Goal: Information Seeking & Learning: Learn about a topic

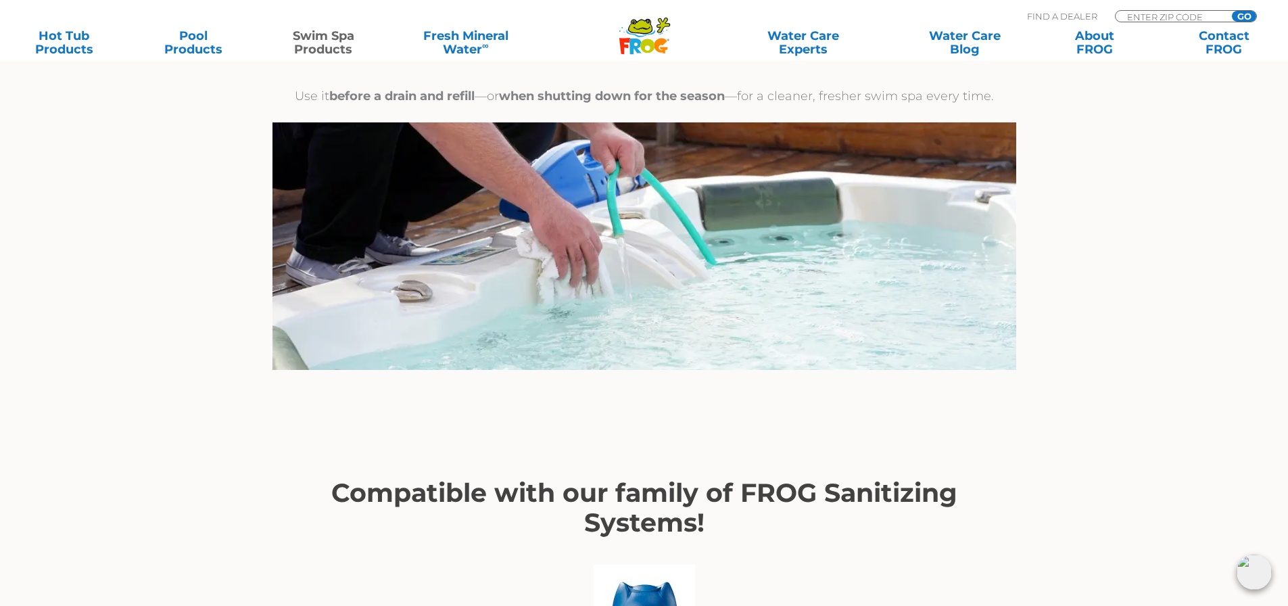
scroll to position [2433, 0]
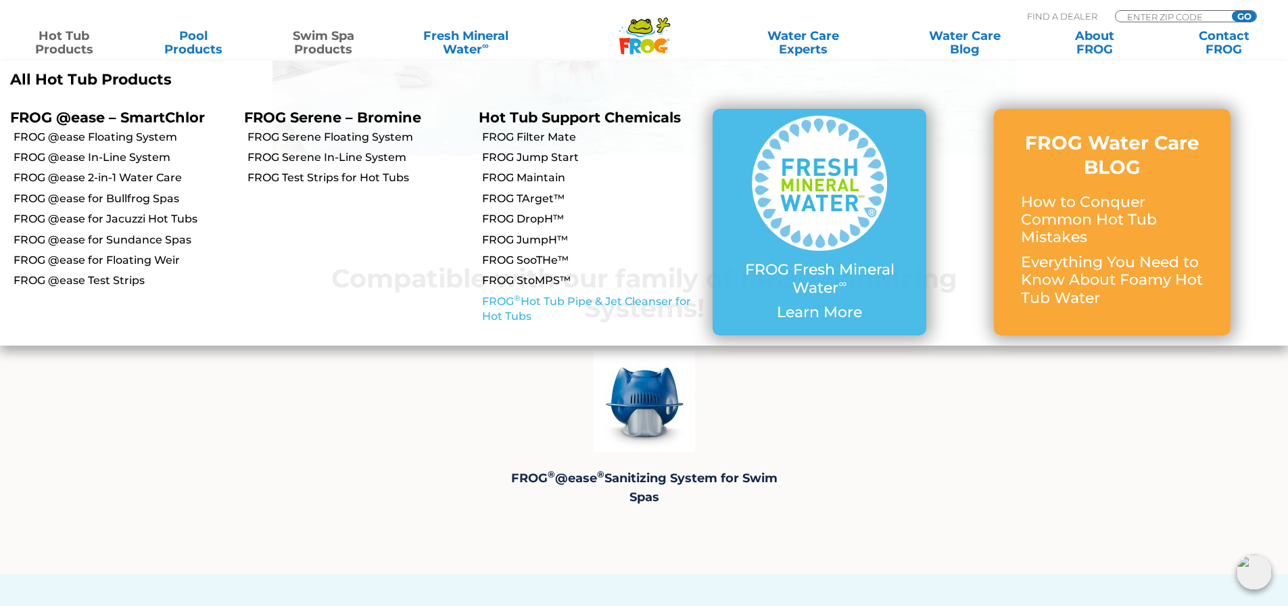
click at [492, 298] on link "FROG ® Hot Tub Pipe & Jet Cleanser for Hot Tubs" at bounding box center [592, 309] width 220 height 30
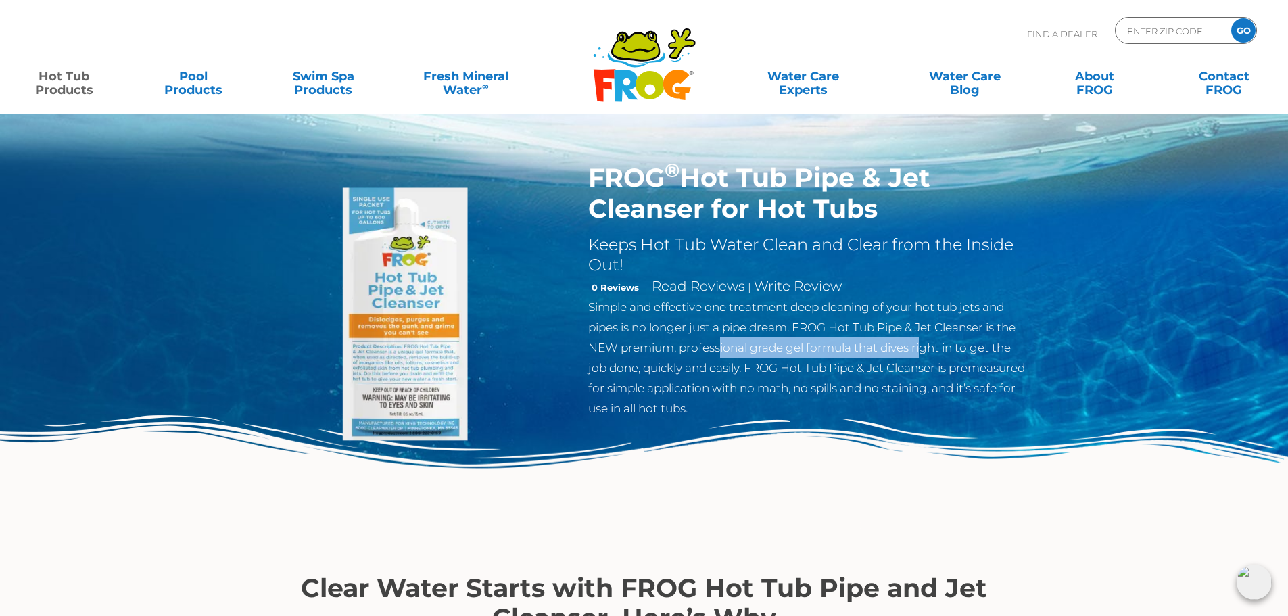
drag, startPoint x: 723, startPoint y: 345, endPoint x: 939, endPoint y: 345, distance: 216.3
click at [937, 345] on p "Simple and effective one treatment deep cleaning of your hot tub jets and pipes…" at bounding box center [808, 358] width 441 height 122
click at [941, 344] on p "Simple and effective one treatment deep cleaning of your hot tub jets and pipes…" at bounding box center [808, 358] width 441 height 122
drag, startPoint x: 649, startPoint y: 369, endPoint x: 855, endPoint y: 372, distance: 206.2
click at [806, 370] on p "Simple and effective one treatment deep cleaning of your hot tub jets and pipes…" at bounding box center [808, 358] width 441 height 122
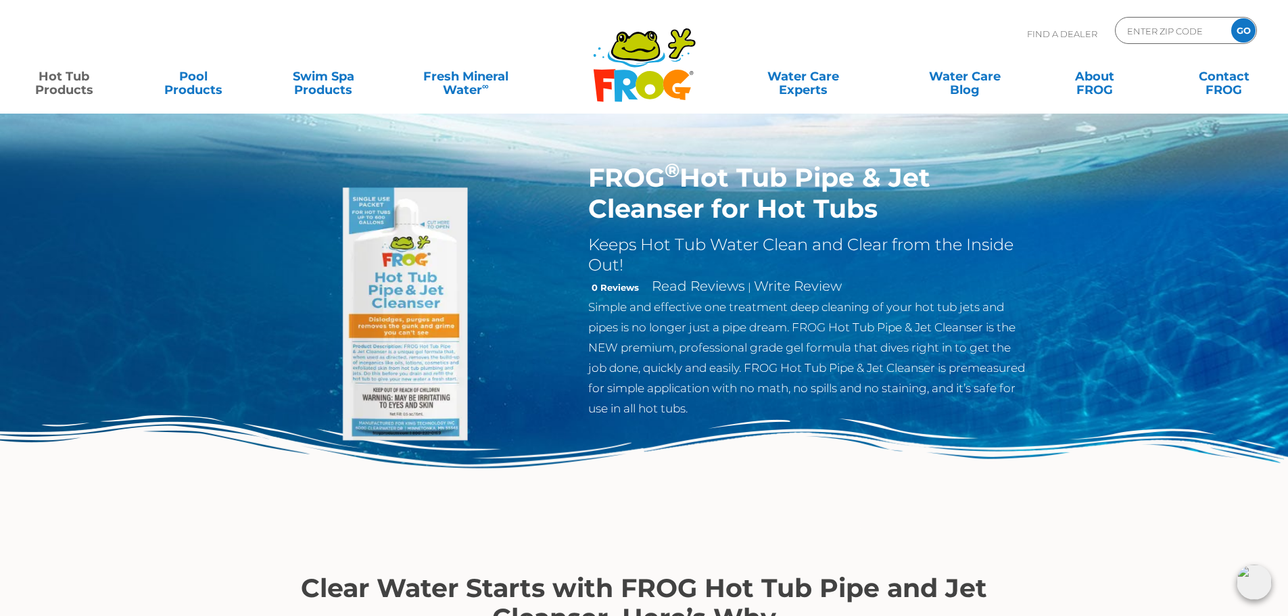
click at [855, 372] on p "Simple and effective one treatment deep cleaning of your hot tub jets and pipes…" at bounding box center [808, 358] width 441 height 122
drag, startPoint x: 697, startPoint y: 385, endPoint x: 854, endPoint y: 389, distance: 156.9
click at [791, 386] on p "Simple and effective one treatment deep cleaning of your hot tub jets and pipes…" at bounding box center [808, 358] width 441 height 122
click at [859, 389] on p "Simple and effective one treatment deep cleaning of your hot tub jets and pipes…" at bounding box center [808, 358] width 441 height 122
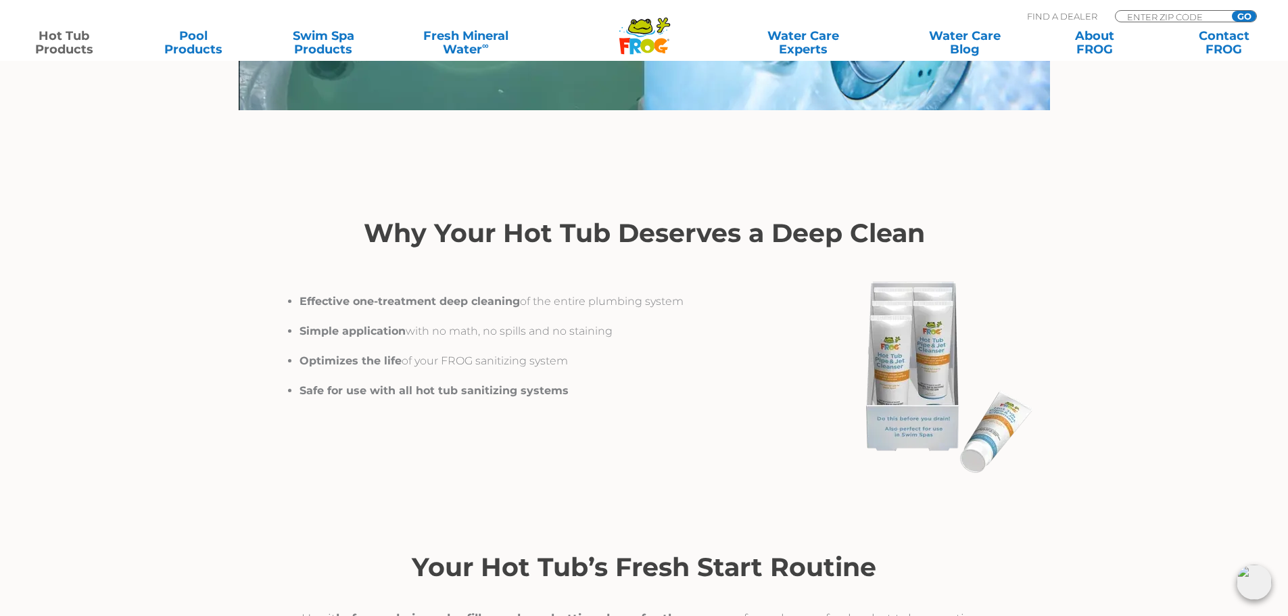
scroll to position [1825, 0]
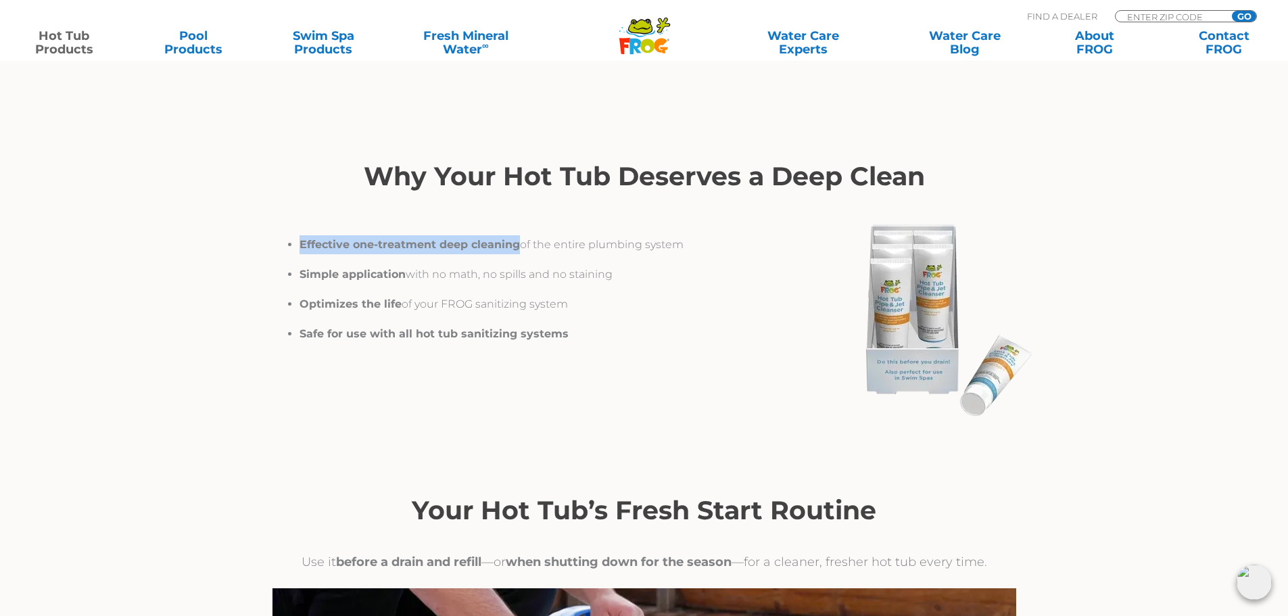
drag, startPoint x: 516, startPoint y: 243, endPoint x: 301, endPoint y: 243, distance: 214.9
click at [301, 243] on strong "Effective one-treatment deep cleaning" at bounding box center [409, 244] width 220 height 13
copy strong "Effective one-treatment deep cleaning"
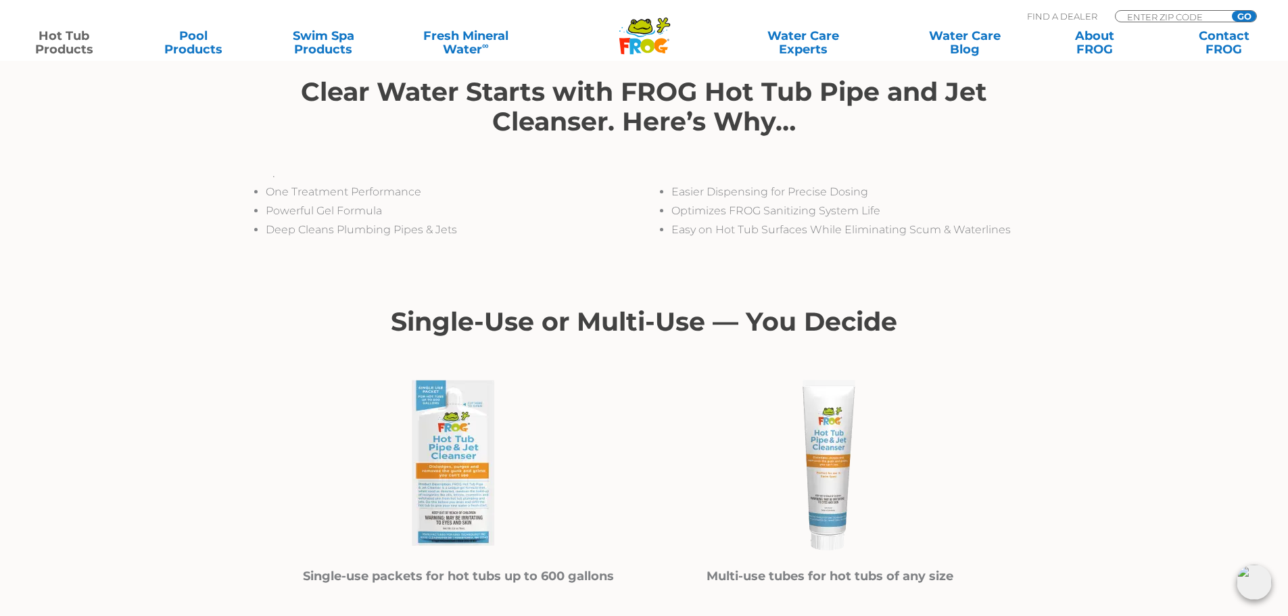
scroll to position [473, 0]
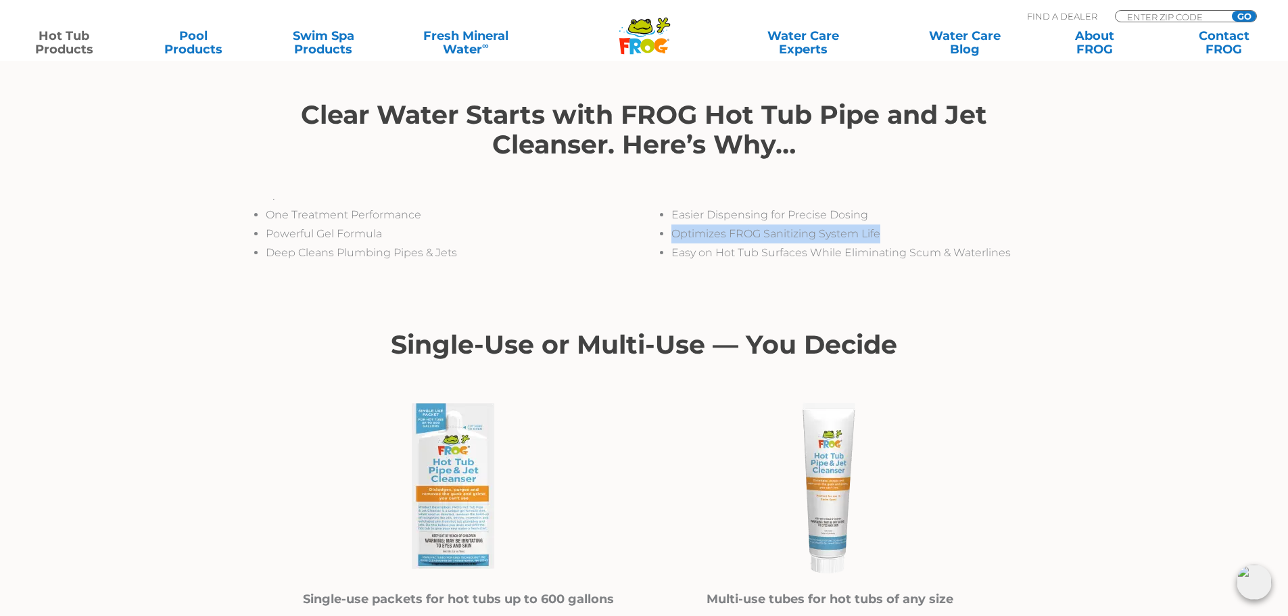
drag, startPoint x: 906, startPoint y: 232, endPoint x: 665, endPoint y: 235, distance: 240.6
click at [665, 235] on ul "Easier Dispensing for Precise Dosing Optimizes FROG Sanitizing System Life Easy…" at bounding box center [847, 233] width 406 height 57
click at [391, 268] on div at bounding box center [644, 270] width 811 height 17
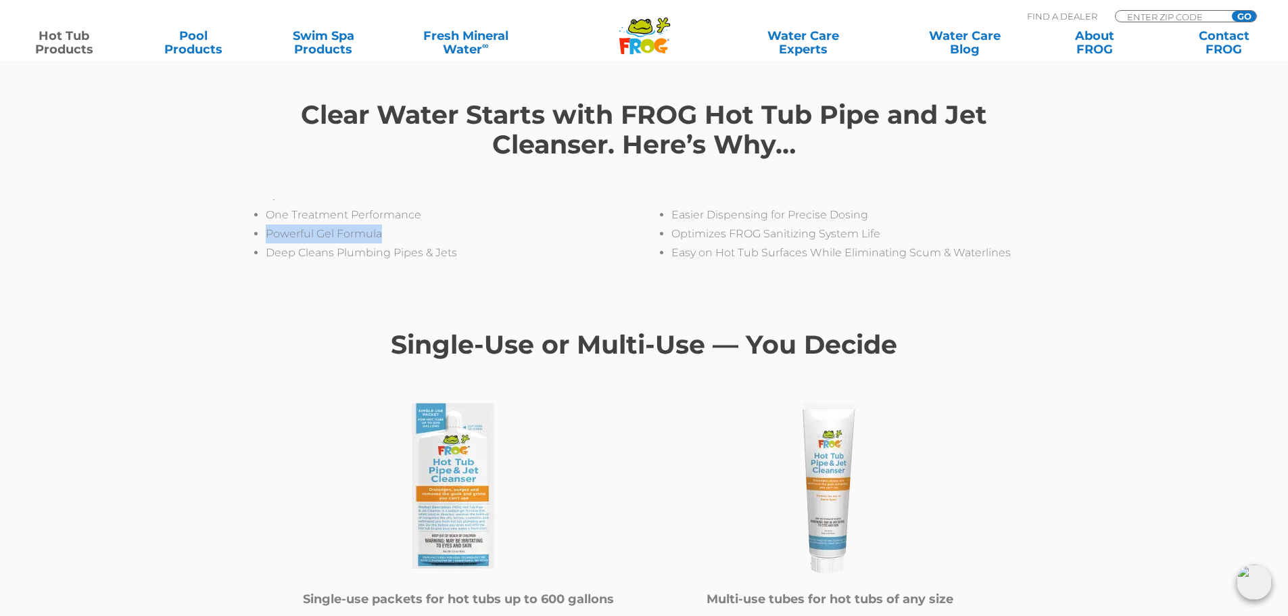
drag, startPoint x: 386, startPoint y: 236, endPoint x: 263, endPoint y: 237, distance: 123.0
click at [263, 237] on ul "One Treatment Performance Powerful Gel Formula Deep Cleans Plumbing Pipes & Jets" at bounding box center [442, 233] width 406 height 57
copy li "Powerful Gel Formula"
click at [459, 259] on li "Deep Cleans Plumbing Pipes & Jets" at bounding box center [455, 252] width 378 height 19
drag, startPoint x: 479, startPoint y: 253, endPoint x: 270, endPoint y: 257, distance: 209.5
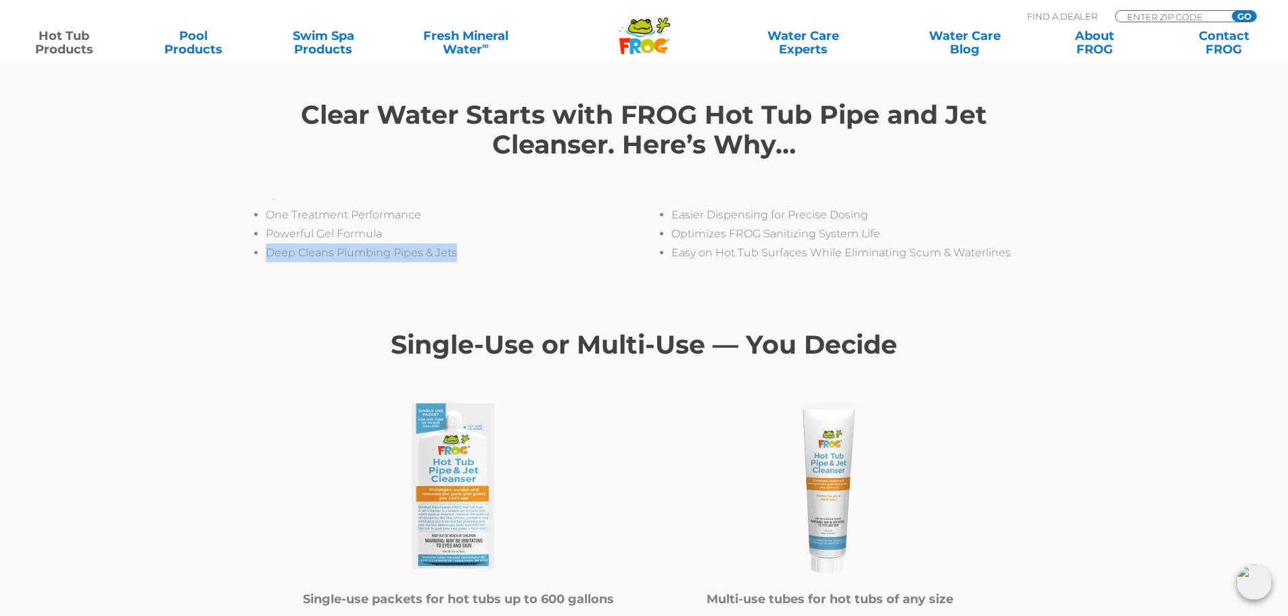
click at [270, 257] on li "Deep Cleans Plumbing Pipes & Jets" at bounding box center [455, 252] width 378 height 19
copy li "Deep Cleans Plumbing Pipes & Jets"
click at [904, 281] on section "Clear Water Starts with FROG Hot Tub Pipe and Jet Cleanser. Here’s Why… . One T…" at bounding box center [643, 189] width 831 height 213
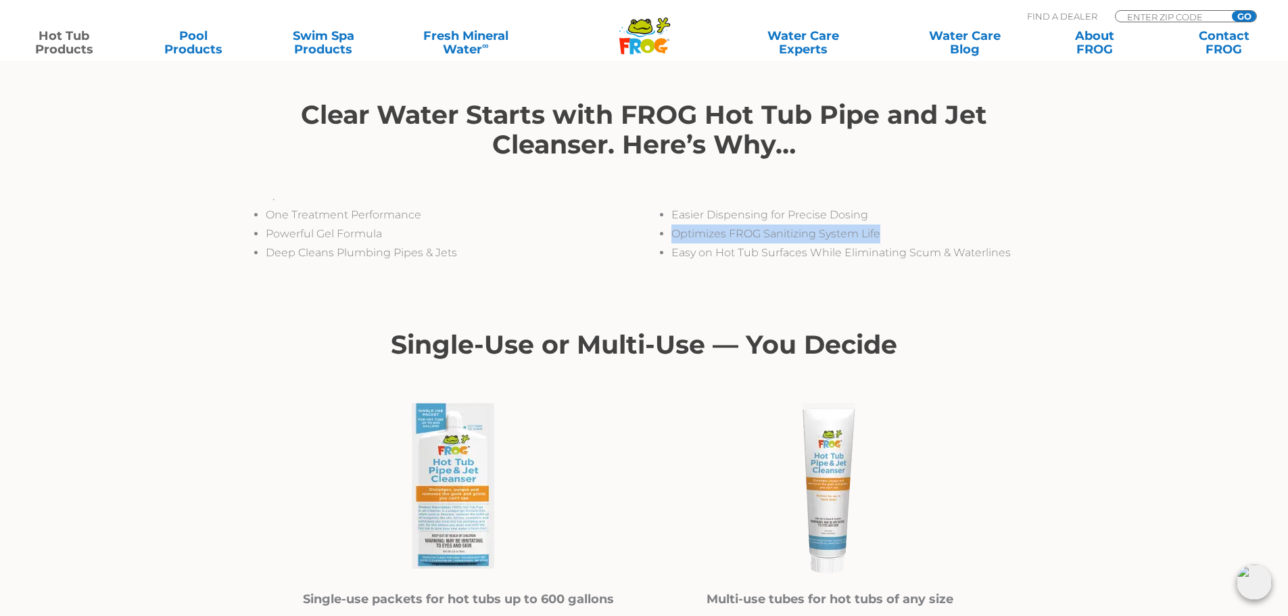
drag, startPoint x: 884, startPoint y: 235, endPoint x: 674, endPoint y: 239, distance: 210.2
click at [674, 239] on li "Optimizes FROG Sanitizing System Life" at bounding box center [860, 233] width 378 height 19
copy li "Optimizes FROG Sanitizing System Life"
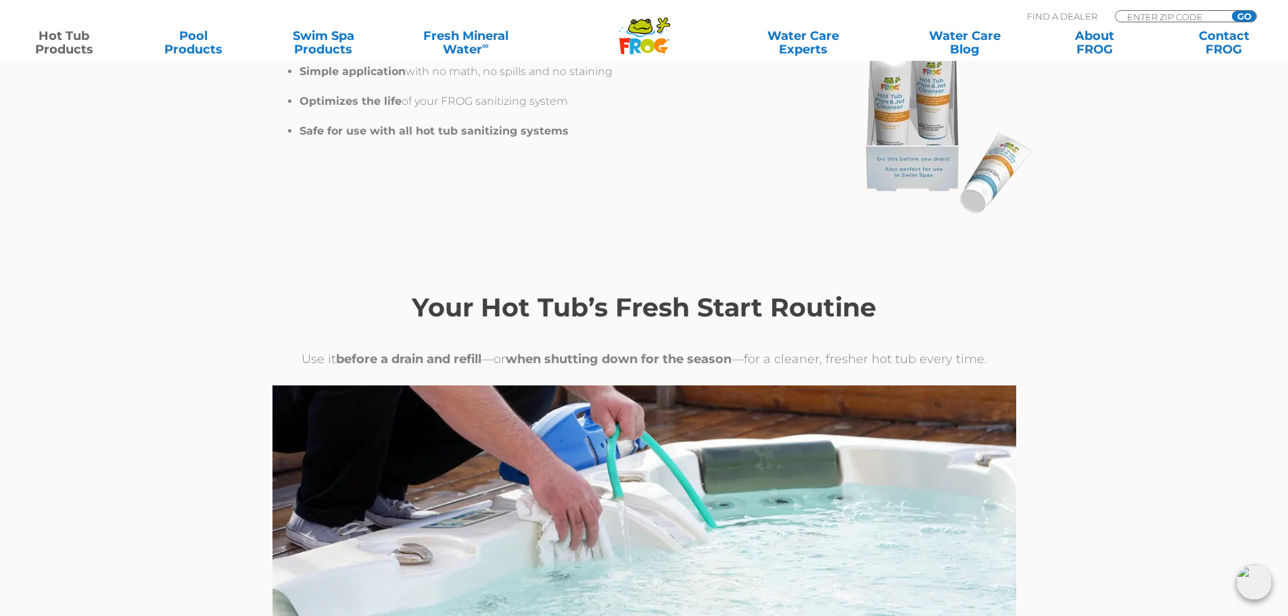
scroll to position [2095, 0]
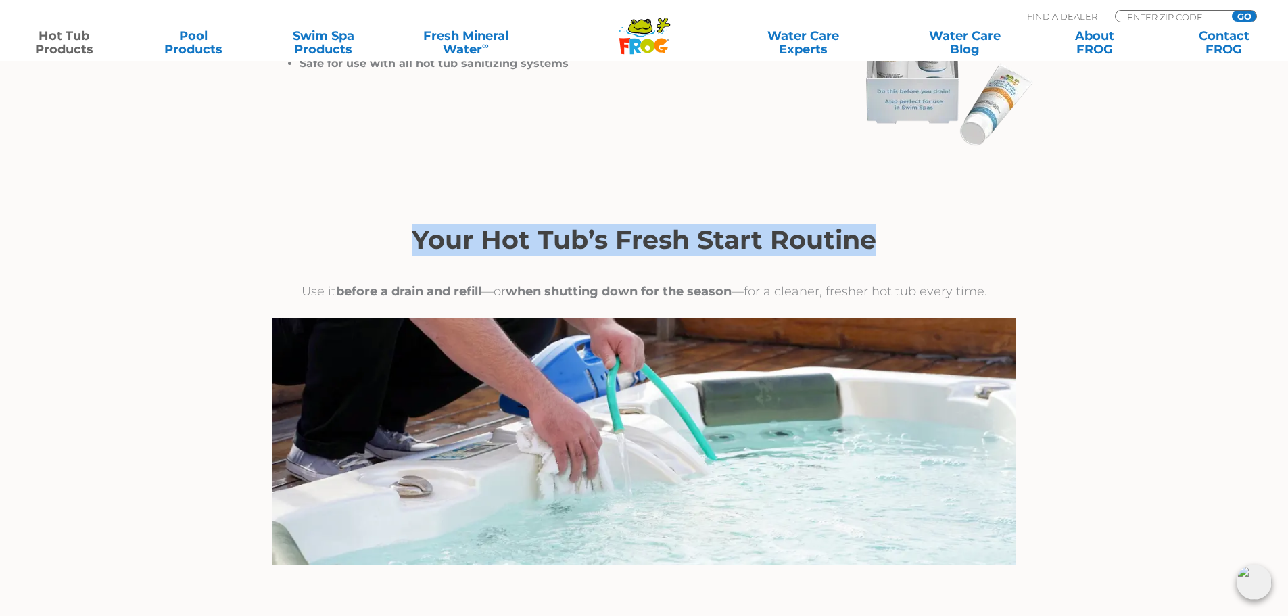
drag, startPoint x: 887, startPoint y: 246, endPoint x: 406, endPoint y: 246, distance: 481.2
click at [406, 246] on h2 "Your Hot Tub’s Fresh Start Routine" at bounding box center [643, 240] width 743 height 30
copy h2 "Your Hot Tub’s Fresh Start Routine"
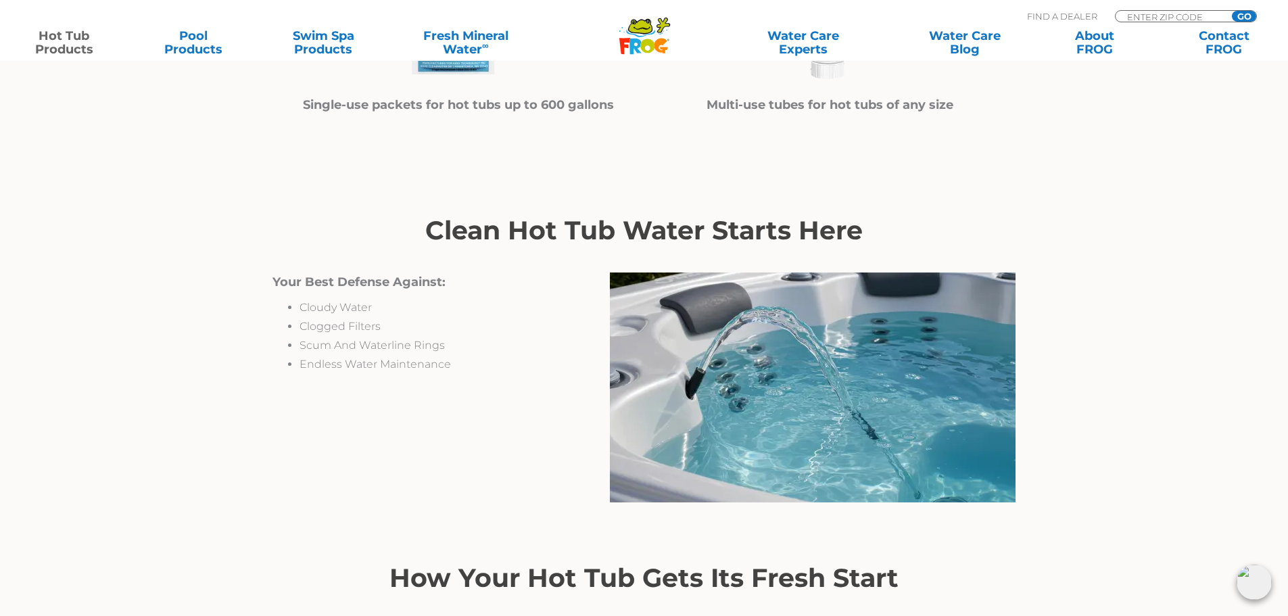
scroll to position [1014, 0]
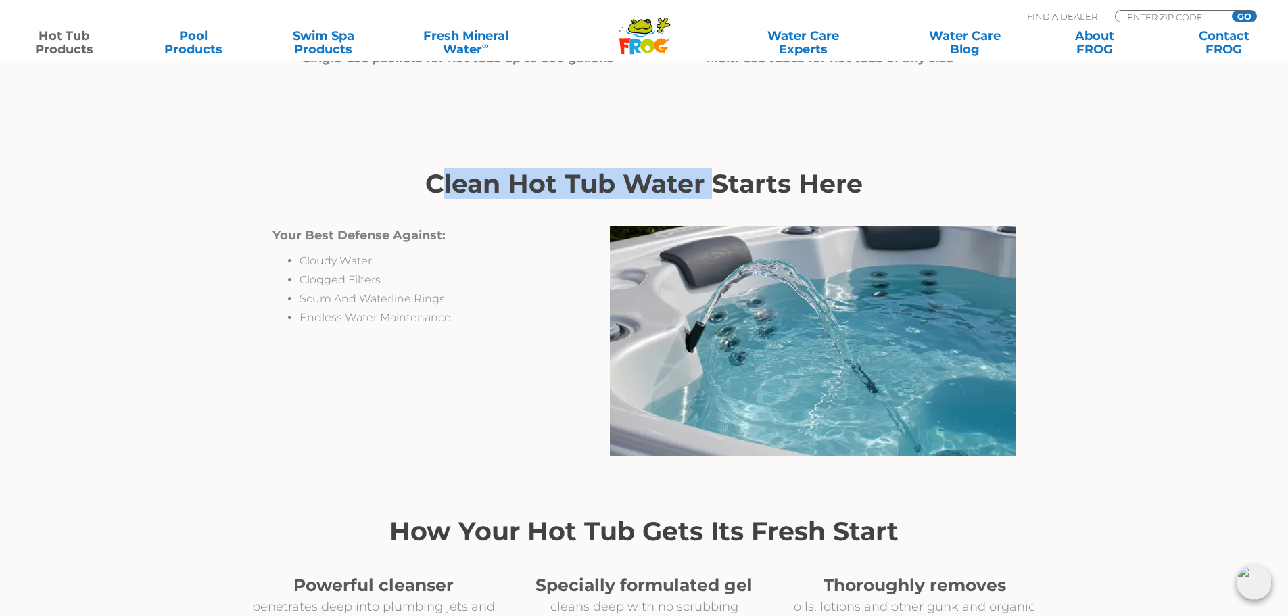
drag, startPoint x: 441, startPoint y: 182, endPoint x: 716, endPoint y: 180, distance: 275.8
click at [715, 180] on h2 "Clean Hot Tub Water Starts Here" at bounding box center [643, 184] width 743 height 30
click at [764, 178] on h2 "Clean Hot Tub Water Starts Here" at bounding box center [643, 184] width 743 height 30
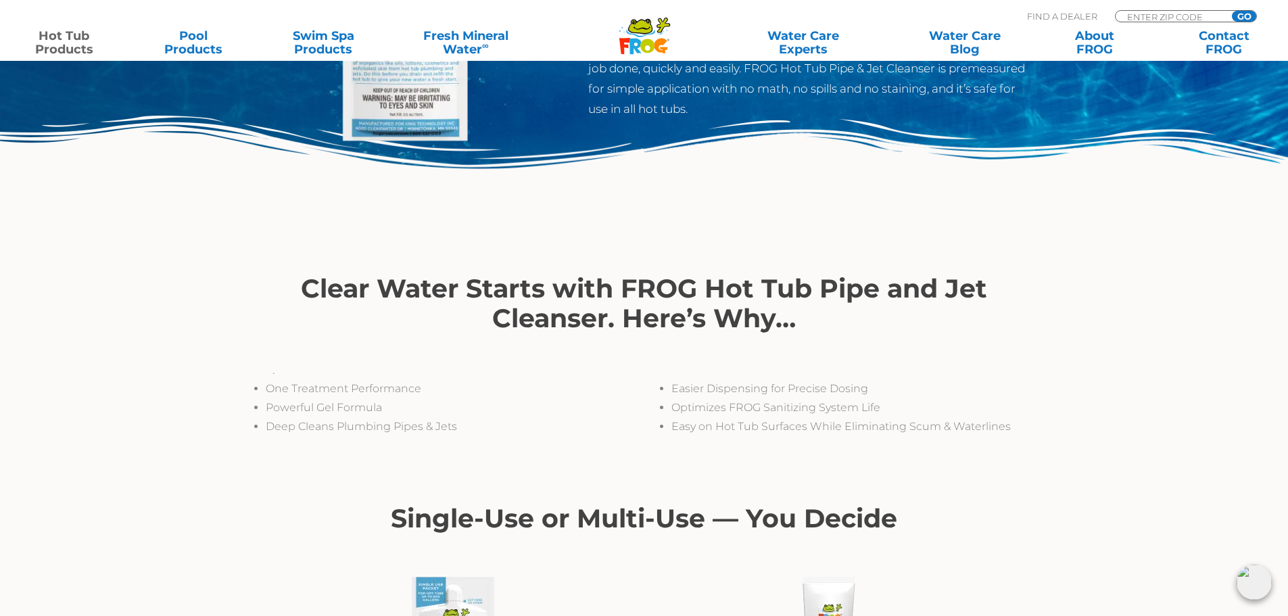
scroll to position [406, 0]
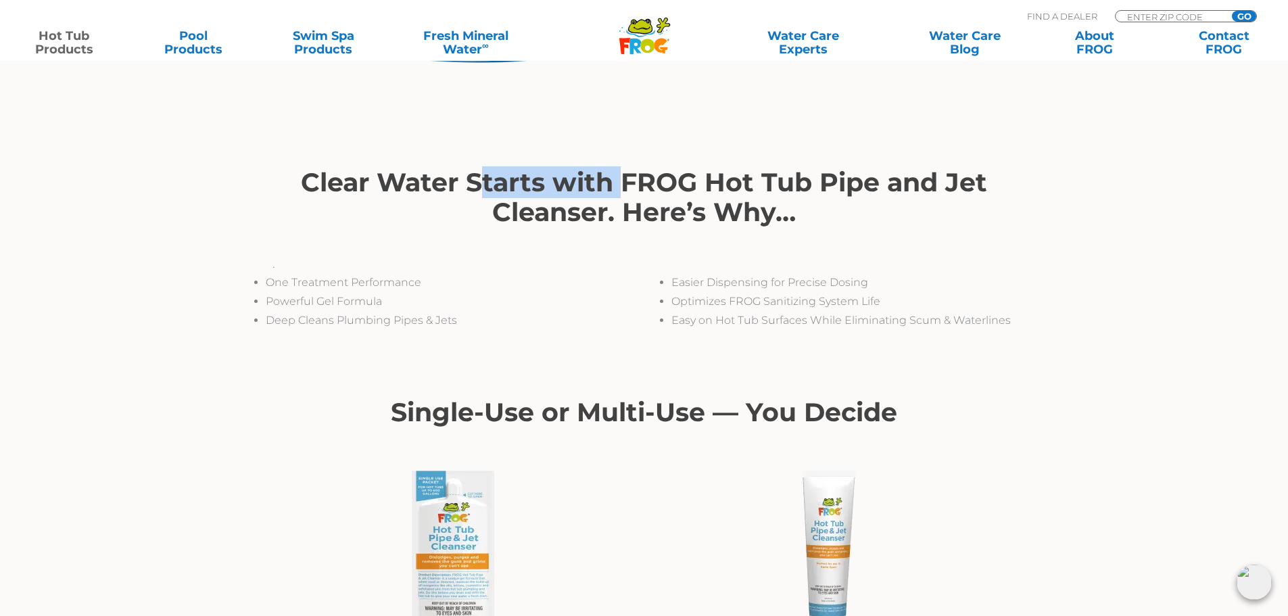
drag, startPoint x: 478, startPoint y: 175, endPoint x: 831, endPoint y: 176, distance: 353.5
click at [812, 176] on h2 "Clear Water Starts with FROG Hot Tub Pipe and Jet Cleanser. Here’s Why…" at bounding box center [643, 197] width 743 height 59
click at [846, 176] on h2 "Clear Water Starts with FROG Hot Tub Pipe and Jet Cleanser. Here’s Why…" at bounding box center [643, 197] width 743 height 59
drag, startPoint x: 709, startPoint y: 210, endPoint x: 765, endPoint y: 212, distance: 56.1
click at [750, 210] on h2 "Clear Water Starts with FROG Hot Tub Pipe and Jet Cleanser. Here’s Why…" at bounding box center [643, 197] width 743 height 59
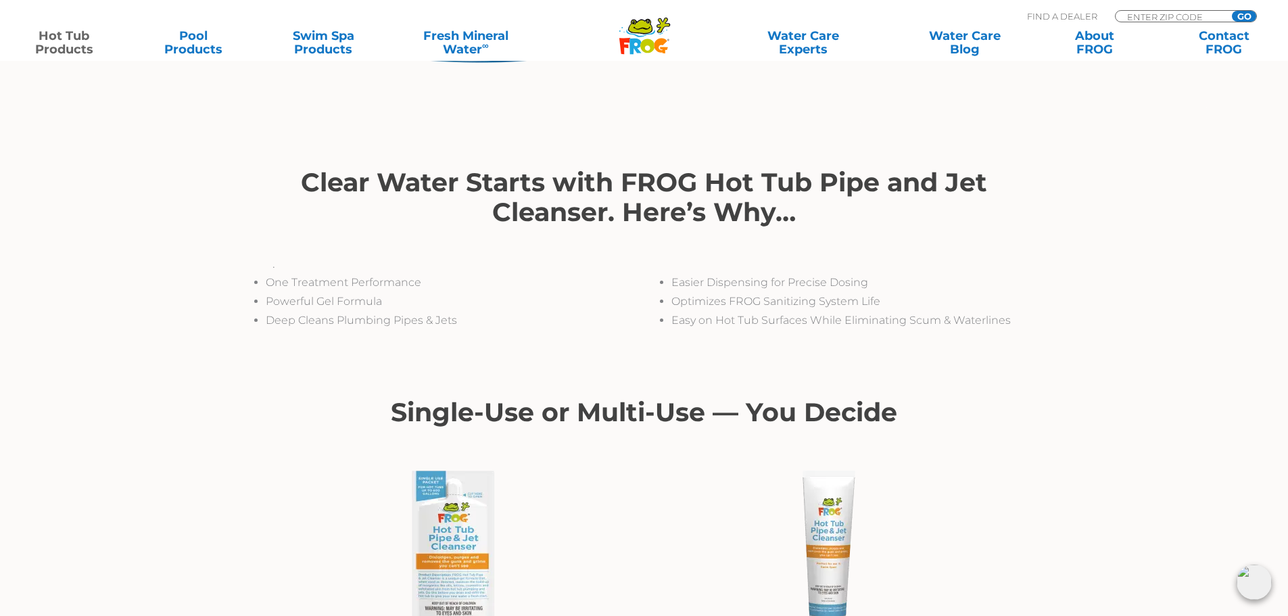
click at [766, 212] on h2 "Clear Water Starts with FROG Hot Tub Pipe and Jet Cleanser. Here’s Why…" at bounding box center [643, 197] width 743 height 59
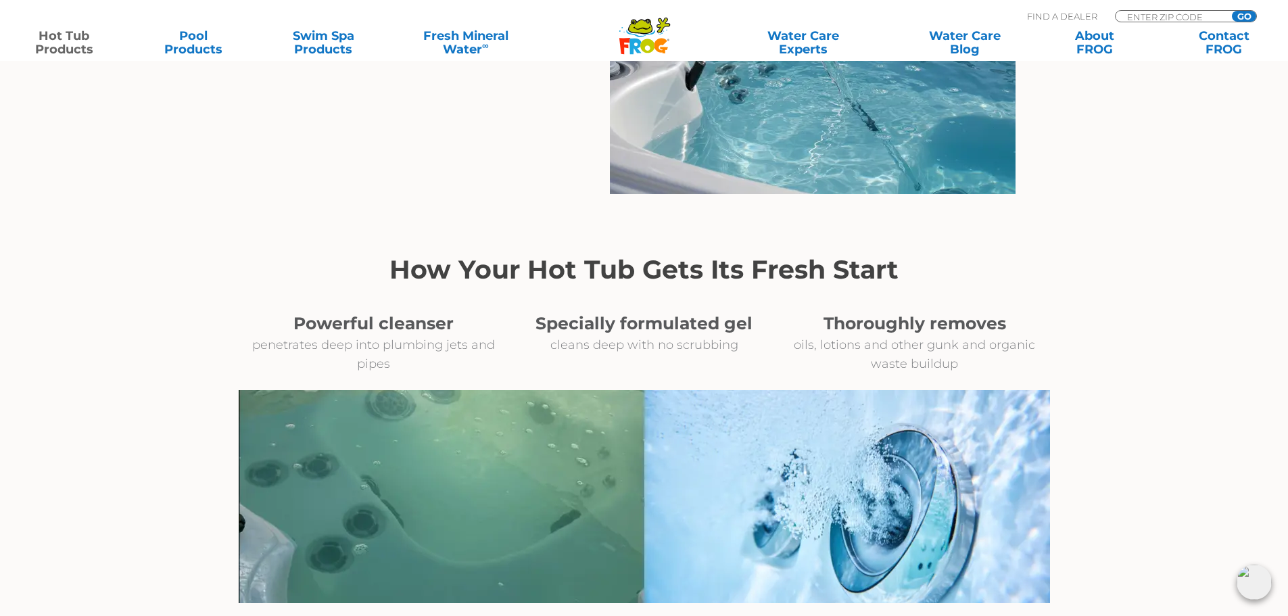
scroll to position [1284, 0]
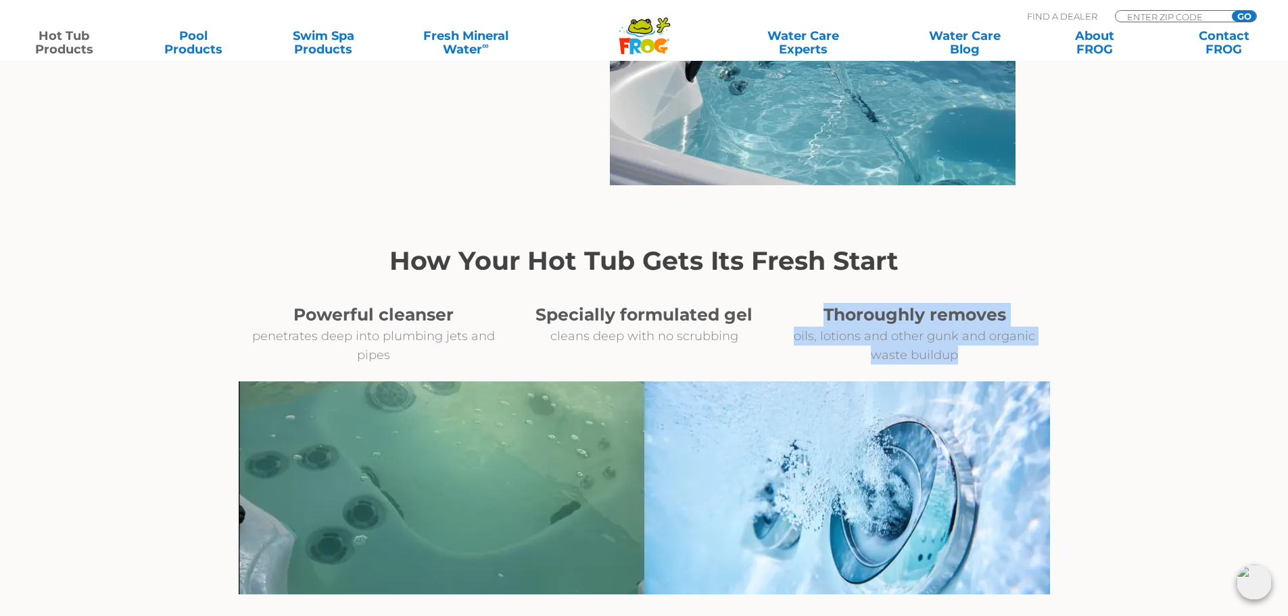
drag, startPoint x: 931, startPoint y: 349, endPoint x: 827, endPoint y: 314, distance: 109.2
click at [827, 314] on div "Thoroughly removes oils, lotions and other gunk and organic waste buildup" at bounding box center [914, 334] width 270 height 62
copy div "Thoroughly removes oils, lotions and other gunk and organic waste buildup"
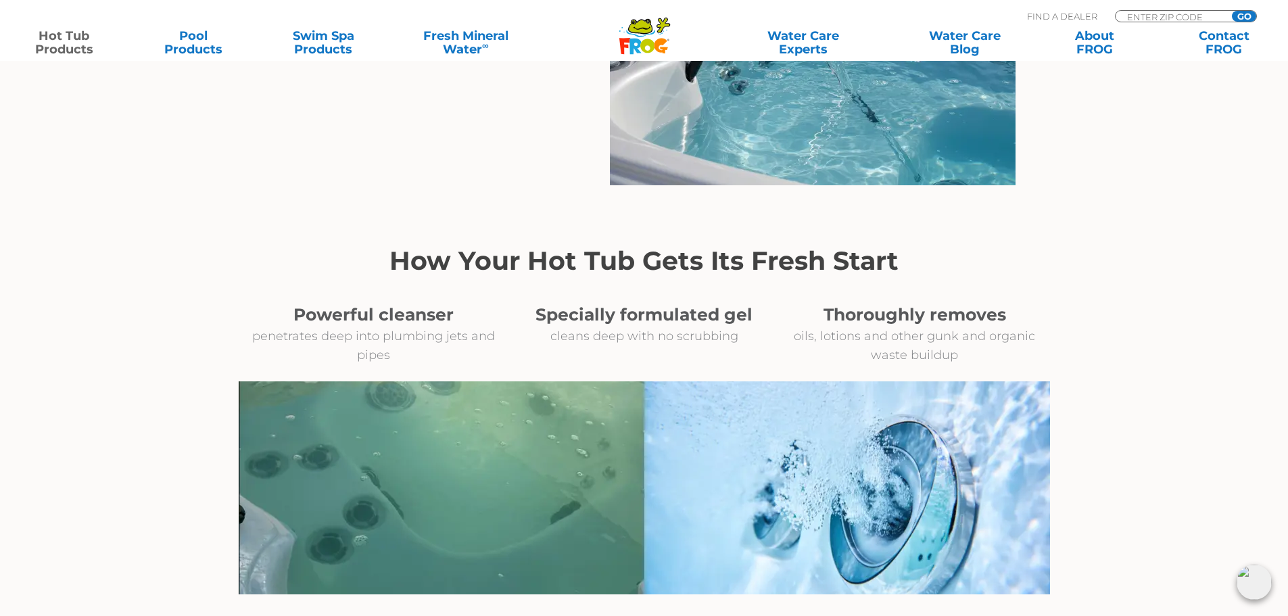
click at [752, 290] on div "How Your Hot Tub Gets Its Fresh Start" at bounding box center [643, 274] width 743 height 57
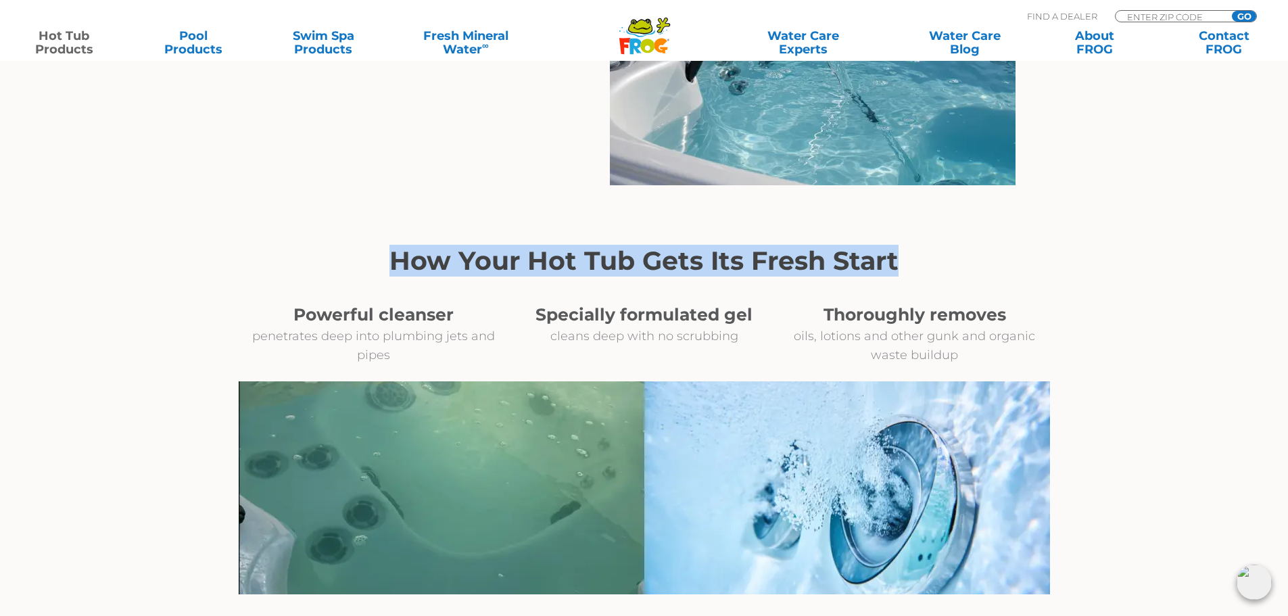
drag, startPoint x: 893, startPoint y: 264, endPoint x: 391, endPoint y: 262, distance: 502.2
click at [391, 262] on h2 "How Your Hot Tub Gets Its Fresh Start" at bounding box center [643, 261] width 743 height 30
copy h2 "How Your Hot Tub Gets Its Fresh Start"
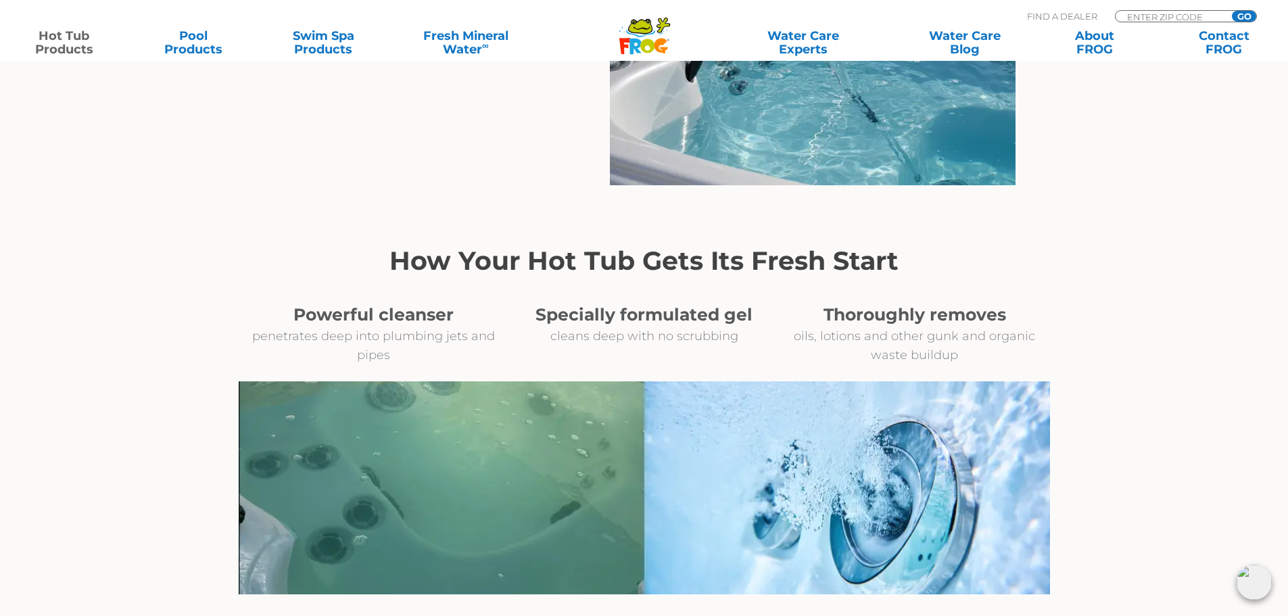
click at [720, 330] on p "cleans deep with no scrubbing" at bounding box center [644, 335] width 270 height 19
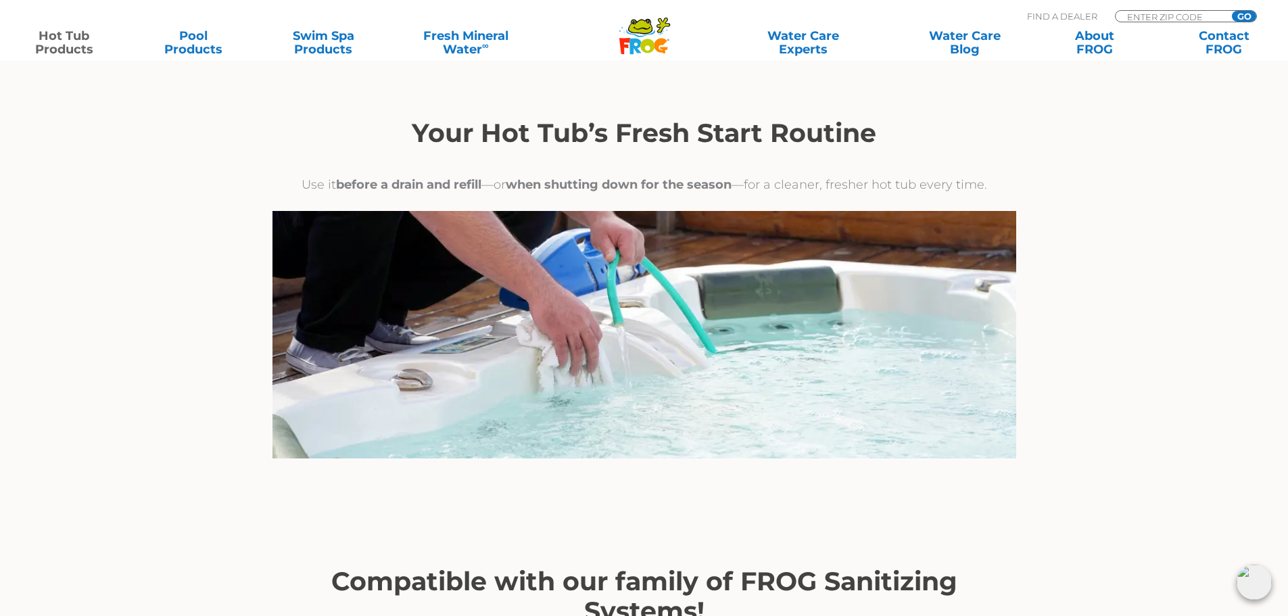
scroll to position [2230, 0]
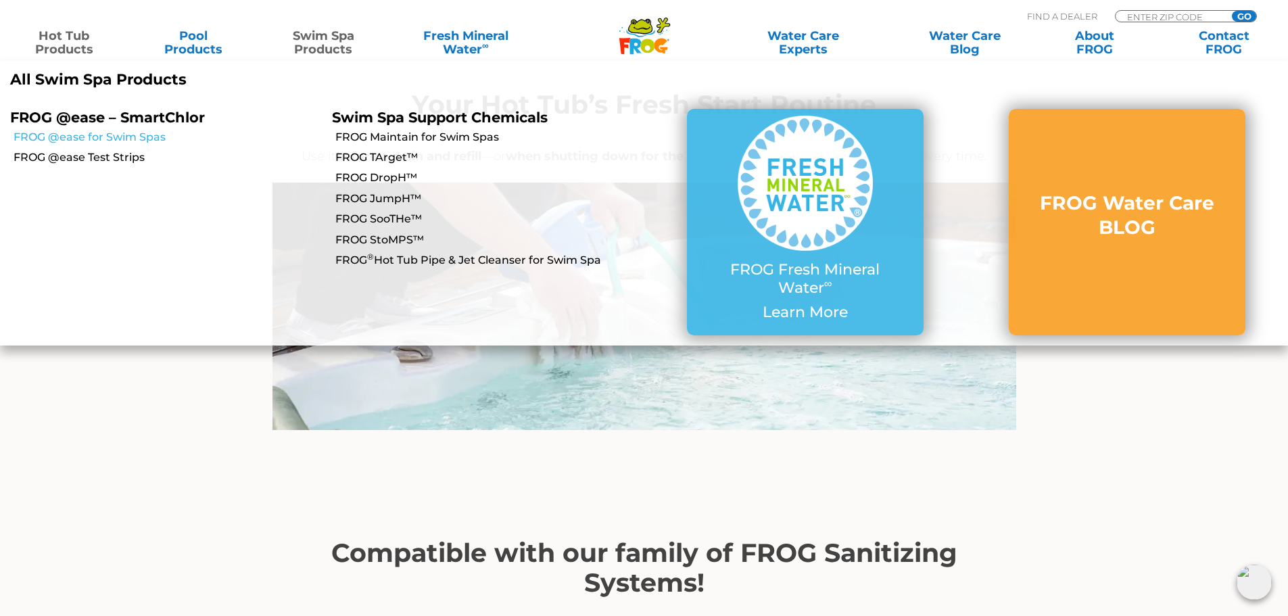
click at [158, 139] on link "FROG @ease for Swim Spas" at bounding box center [168, 137] width 308 height 15
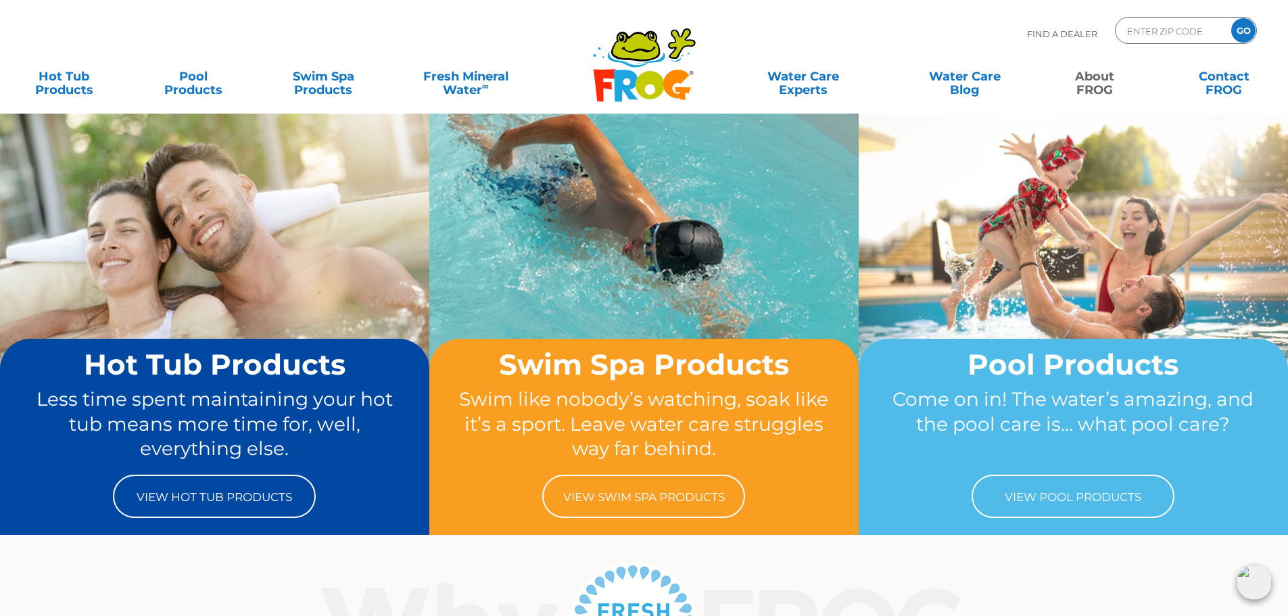
drag, startPoint x: 1105, startPoint y: 84, endPoint x: 1100, endPoint y: 90, distance: 8.1
click at [1105, 84] on link "About FROG" at bounding box center [1094, 76] width 101 height 27
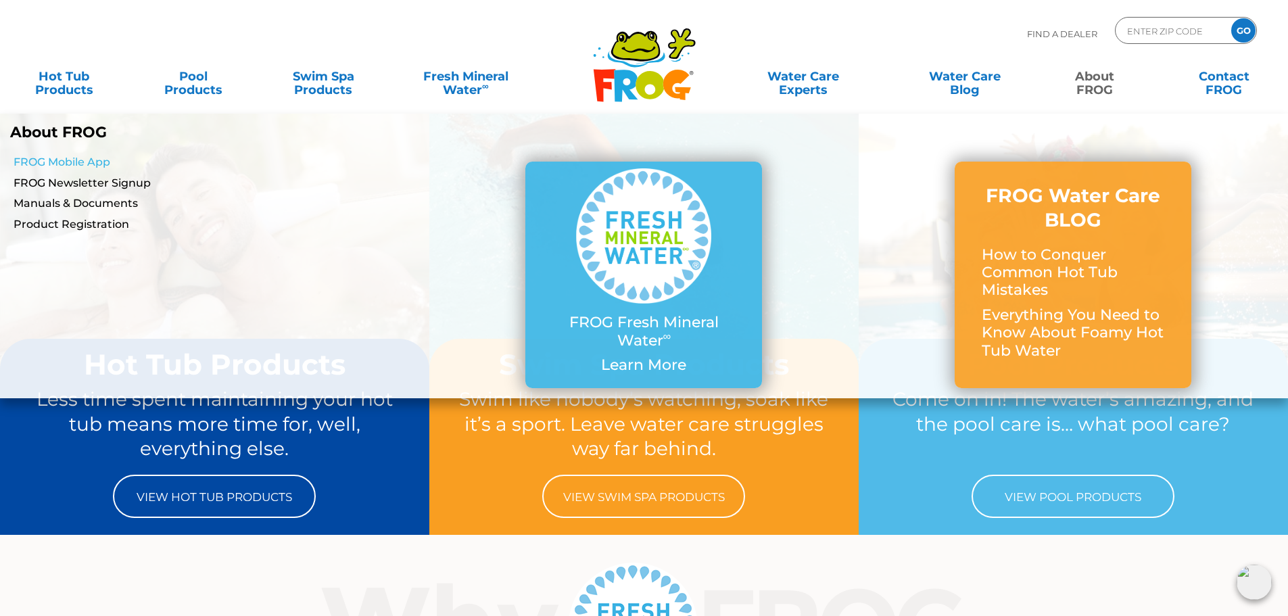
click at [39, 161] on link "FROG Mobile App" at bounding box center [222, 162] width 416 height 15
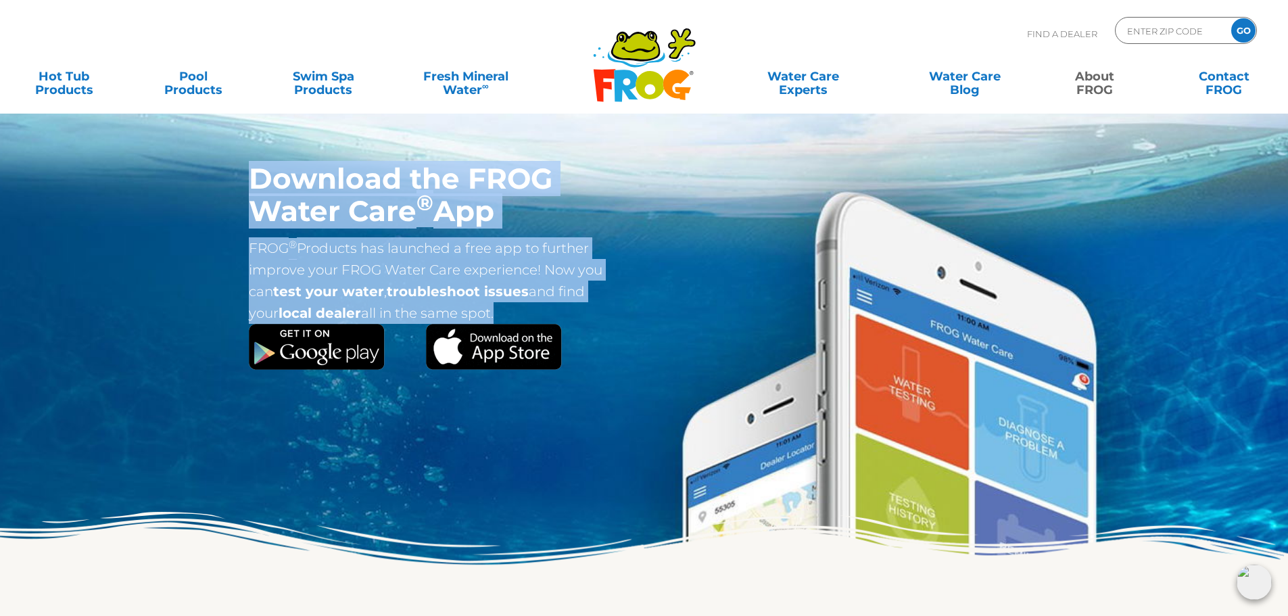
drag, startPoint x: 238, startPoint y: 174, endPoint x: 549, endPoint y: 310, distance: 339.9
click at [549, 310] on div "Download the FROG Water Care ® App FROG ® Products has launched a free app to f…" at bounding box center [436, 286] width 416 height 248
copy div "Download the FROG Water Care ® App FROG ® Products has launched a free app to f…"
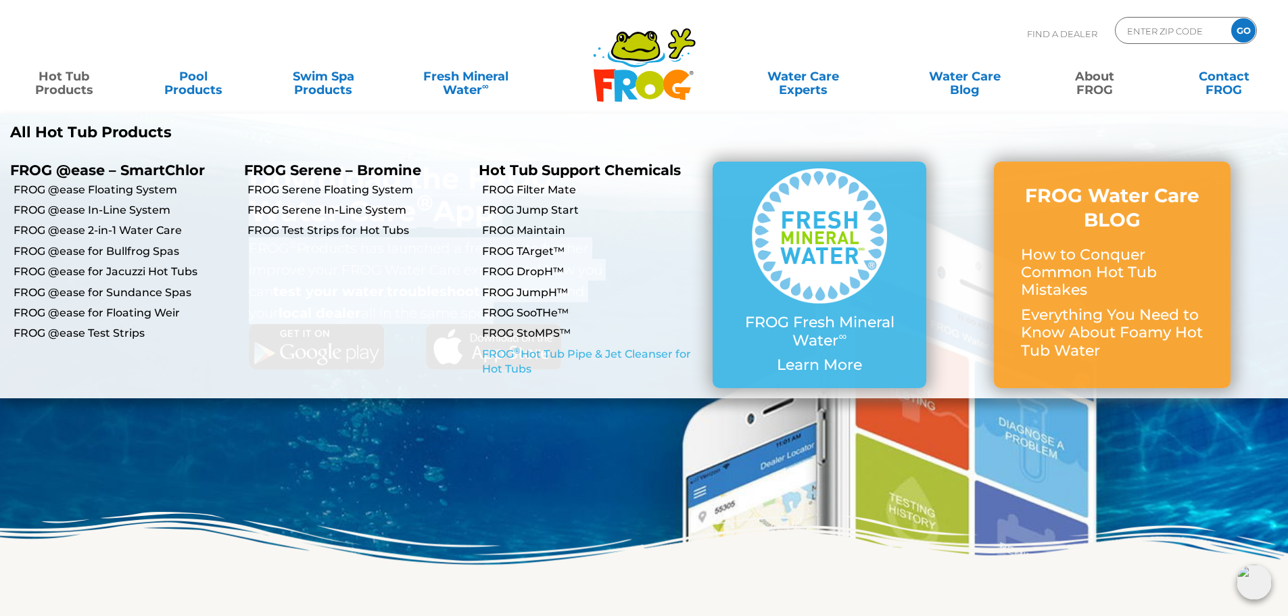
click at [491, 351] on link "FROG ® Hot Tub Pipe & Jet Cleanser for Hot Tubs" at bounding box center [592, 362] width 220 height 30
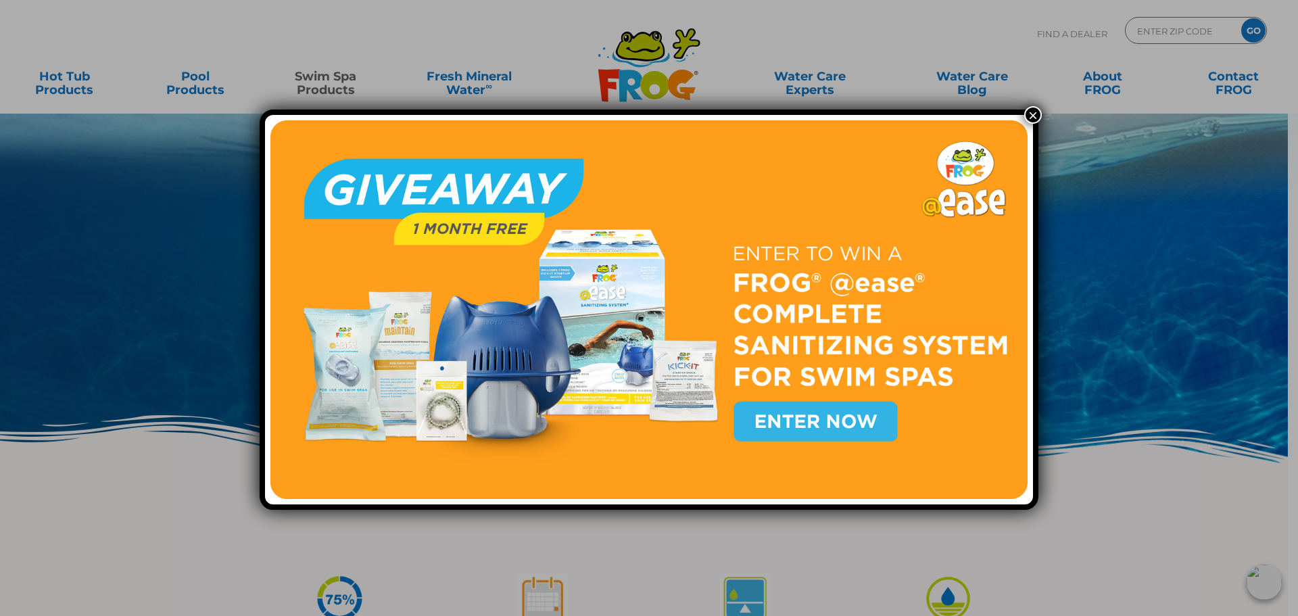
click at [1030, 116] on button "×" at bounding box center [1033, 115] width 18 height 18
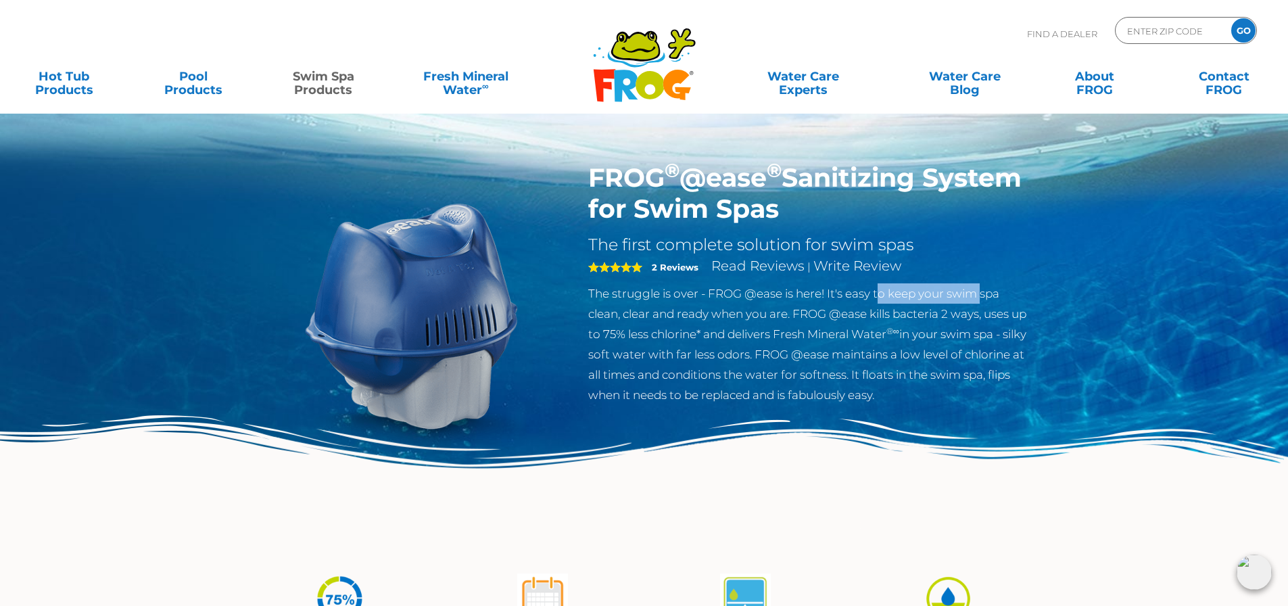
drag, startPoint x: 926, startPoint y: 293, endPoint x: 989, endPoint y: 291, distance: 63.6
click at [987, 291] on p "The struggle is over - FROG @ease is here! It's easy to keep your swim spa clea…" at bounding box center [808, 344] width 441 height 122
click at [989, 291] on p "The struggle is over - FROG @ease is here! It's easy to keep your swim spa clea…" at bounding box center [808, 344] width 441 height 122
drag, startPoint x: 658, startPoint y: 320, endPoint x: 839, endPoint y: 310, distance: 181.4
click at [821, 310] on p "The struggle is over - FROG @ease is here! It's easy to keep your swim spa clea…" at bounding box center [808, 344] width 441 height 122
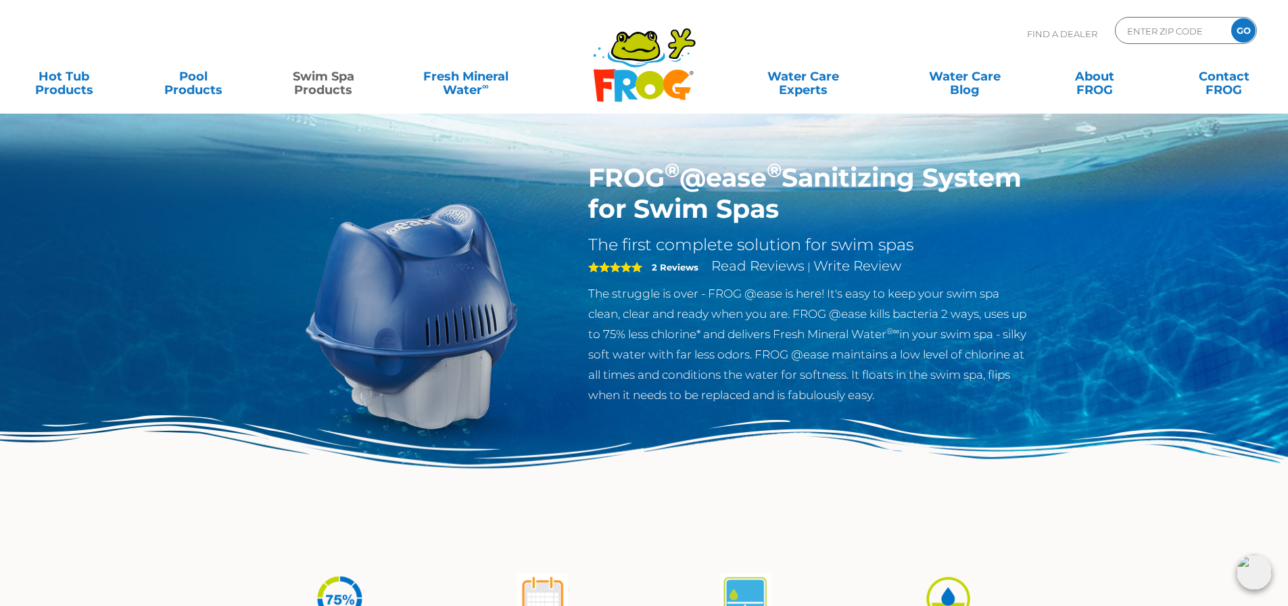
click at [839, 310] on p "The struggle is over - FROG @ease is here! It's easy to keep your swim spa clea…" at bounding box center [808, 344] width 441 height 122
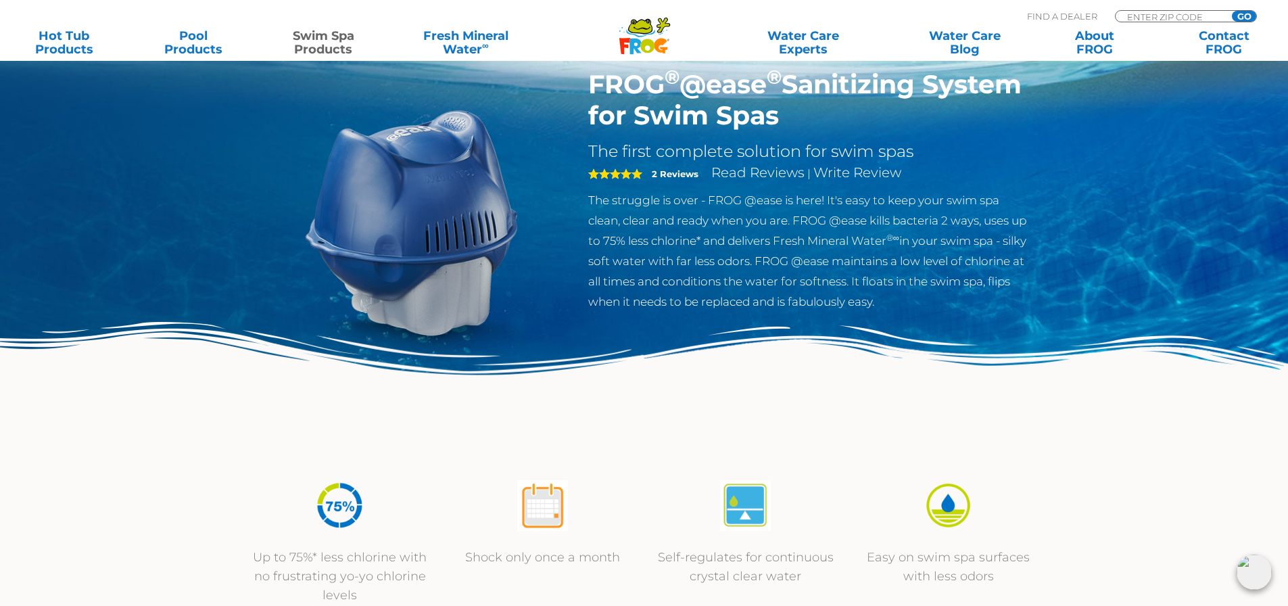
scroll to position [135, 0]
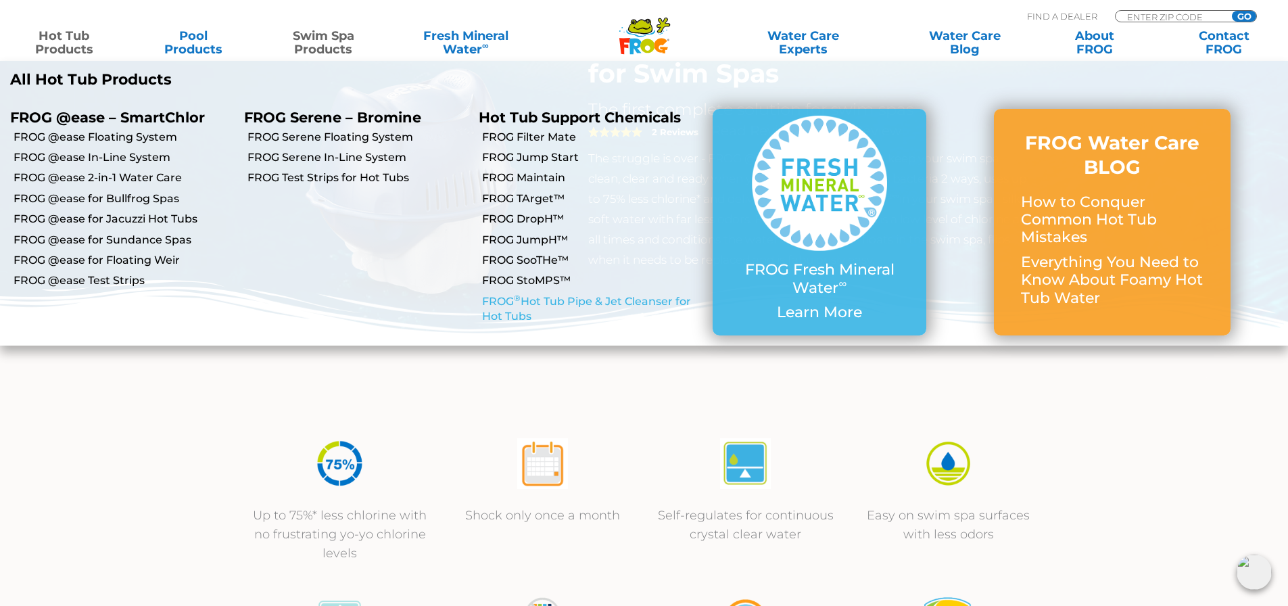
click at [508, 312] on link "FROG ® Hot Tub Pipe & Jet Cleanser for Hot Tubs" at bounding box center [592, 309] width 220 height 30
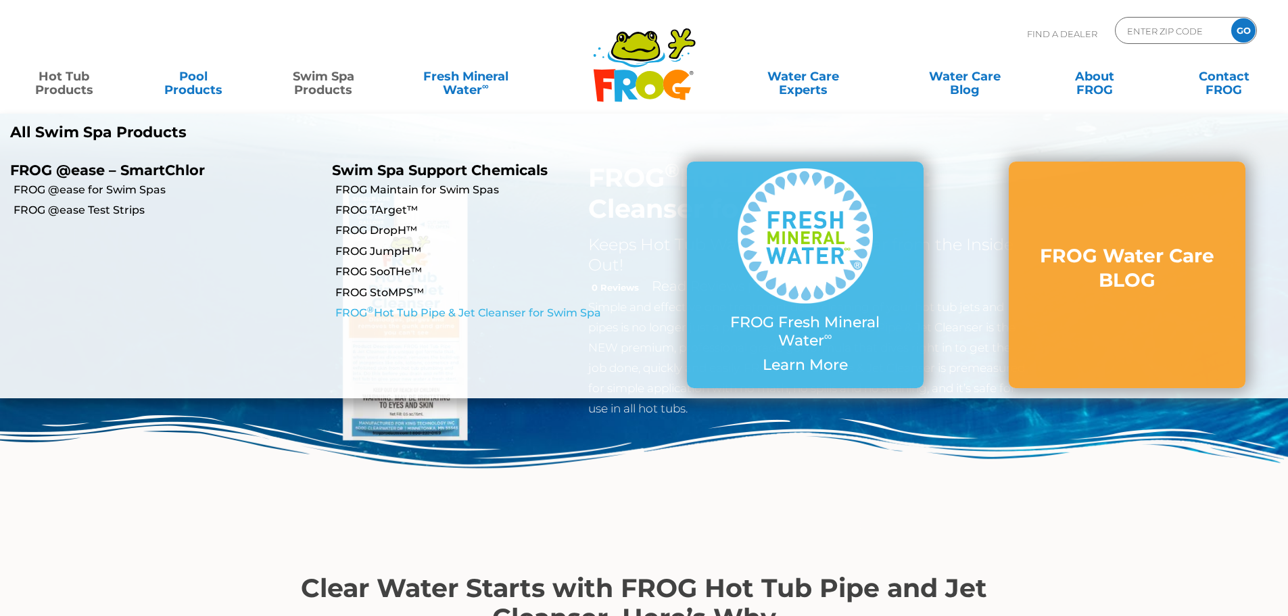
click at [475, 313] on link "FROG ® Hot Tub Pipe & Jet Cleanser for Swim Spa" at bounding box center [489, 312] width 308 height 15
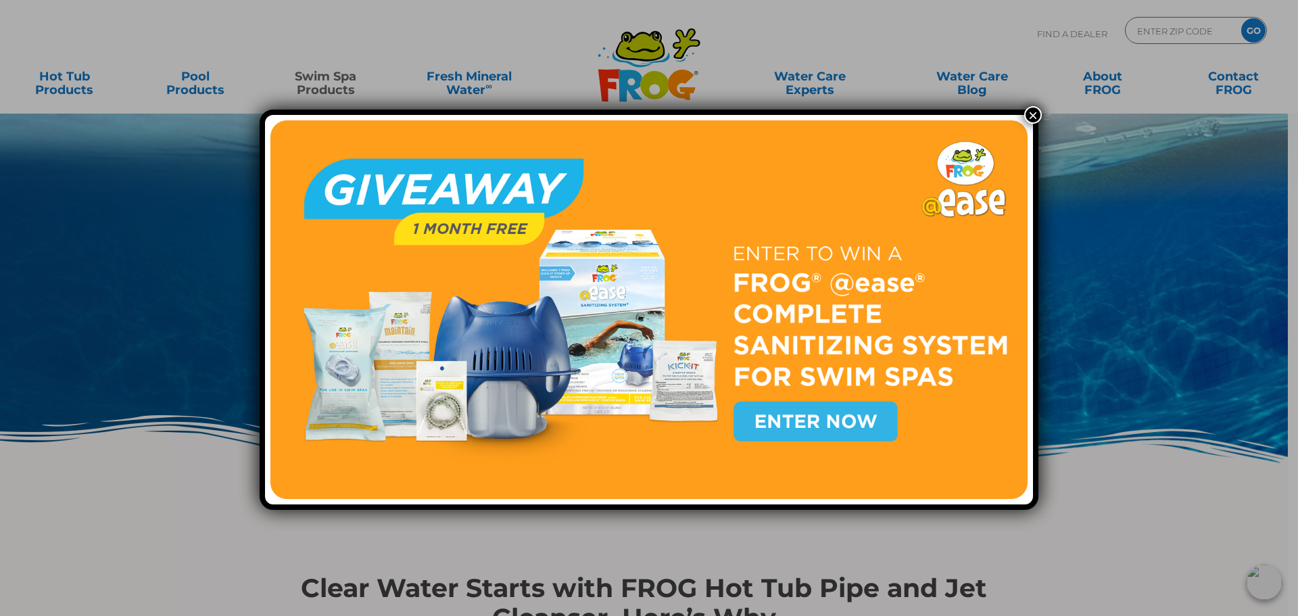
click at [1024, 116] on button "×" at bounding box center [1033, 115] width 18 height 18
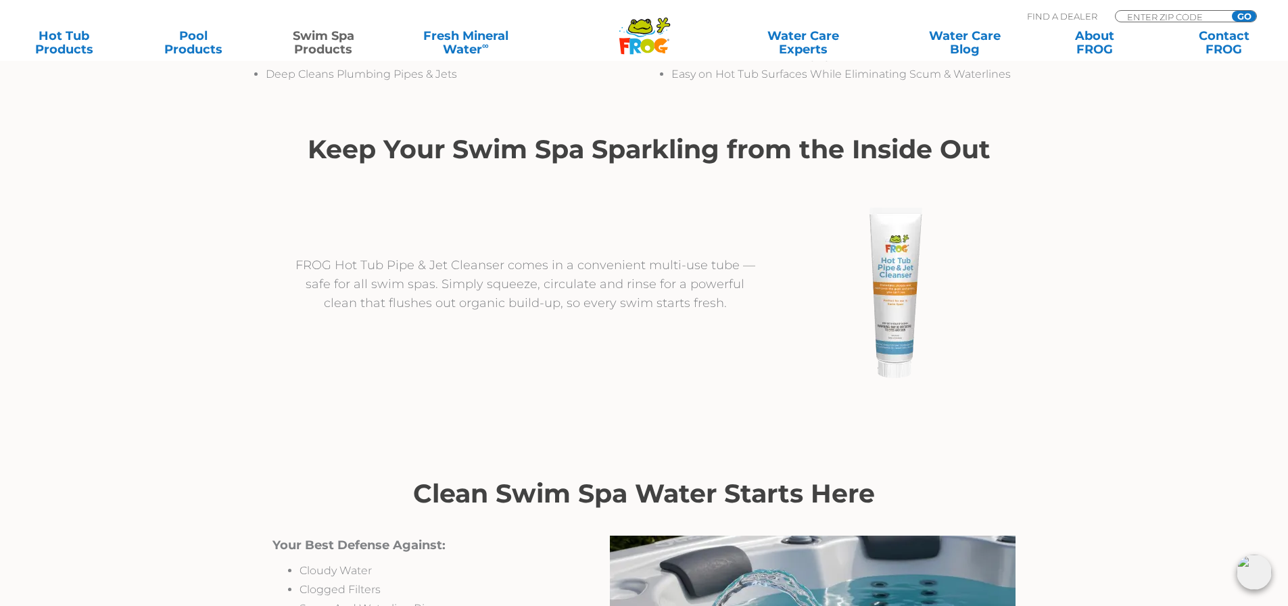
scroll to position [608, 0]
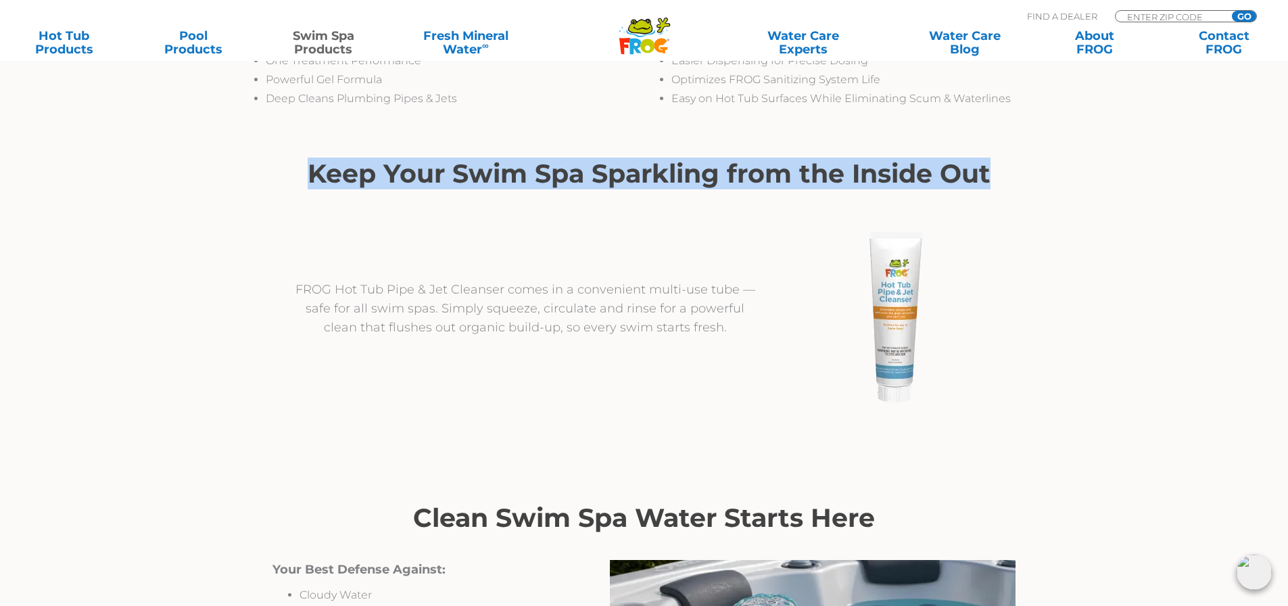
drag, startPoint x: 987, startPoint y: 176, endPoint x: 247, endPoint y: 173, distance: 740.1
click at [247, 173] on div "Keep Your Swim Spa Sparkling from the Inside Out FROG Hot Tub Pipe & Jet Cleans…" at bounding box center [648, 288] width 811 height 327
copy h2 "Keep Your Swim Spa Sparkling from the Inside Out"
click at [827, 179] on h2 "Keep Your Swim Spa Sparkling from the Inside Out" at bounding box center [648, 174] width 743 height 30
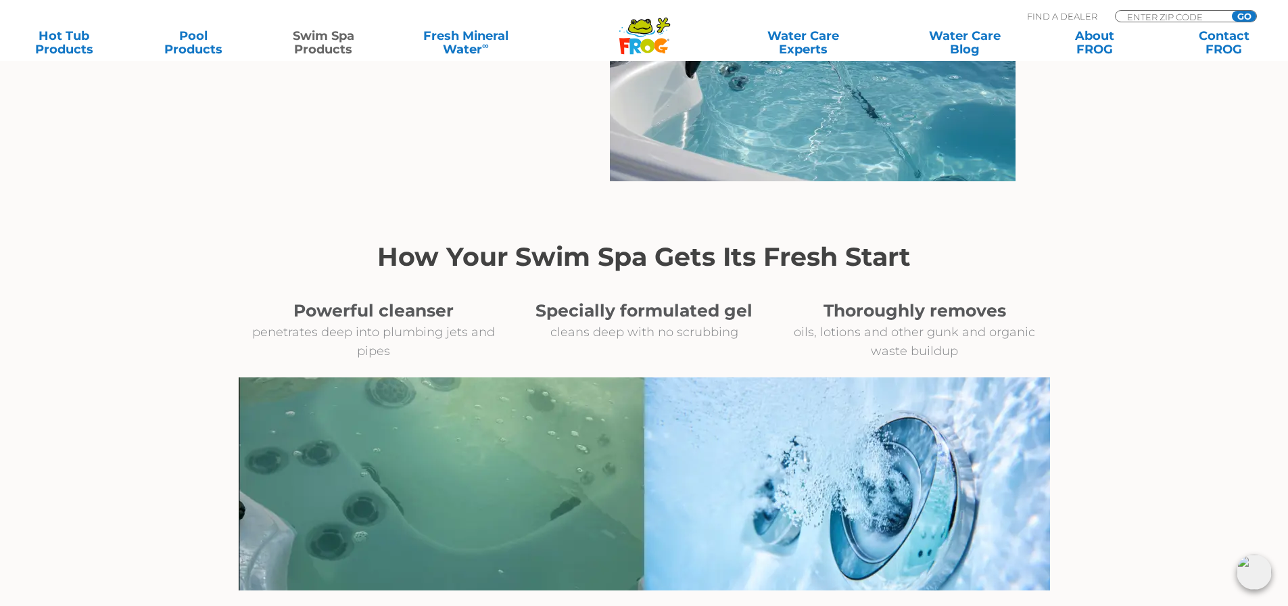
scroll to position [1284, 0]
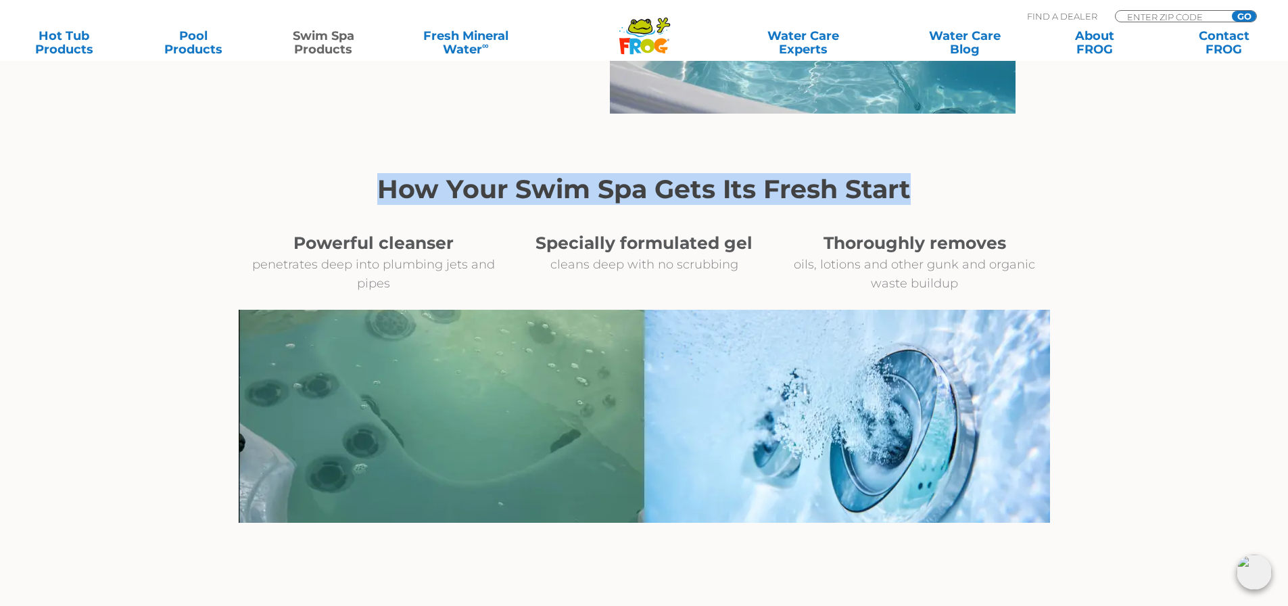
drag, startPoint x: 384, startPoint y: 194, endPoint x: 912, endPoint y: 201, distance: 528.6
click at [912, 201] on h2 "How Your Swim Spa Gets Its Fresh Start" at bounding box center [643, 189] width 743 height 30
copy h2 "How Your Swim Spa Gets Its Fresh Start"
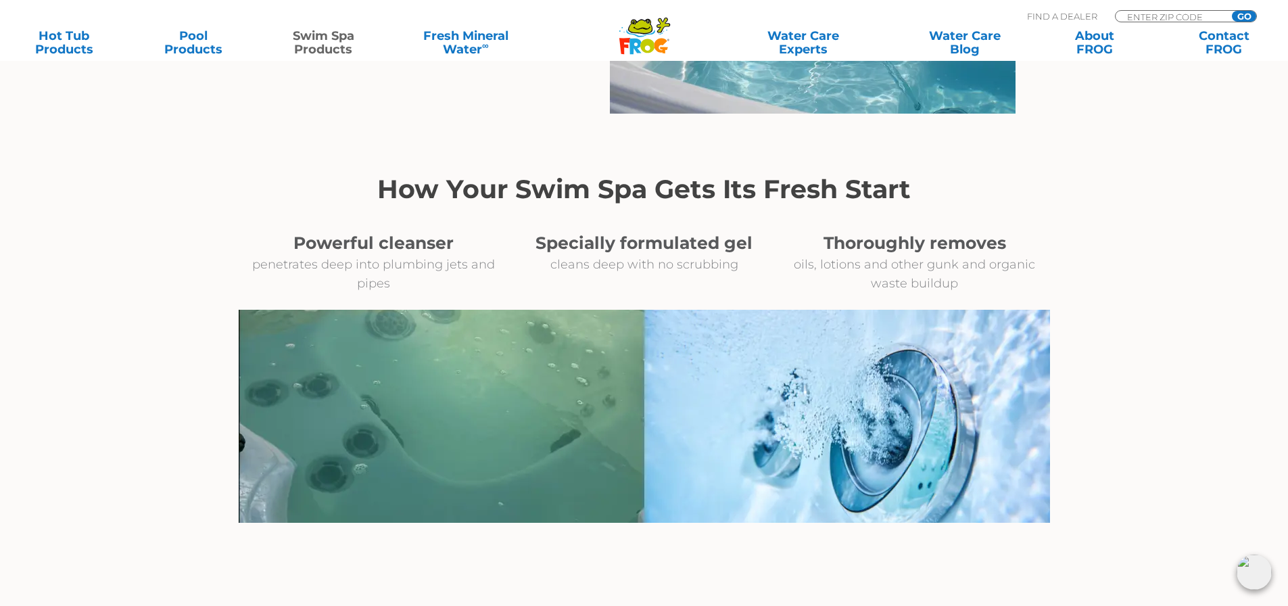
click at [353, 286] on p "penetrates deep into plumbing jets and pipes" at bounding box center [374, 274] width 270 height 38
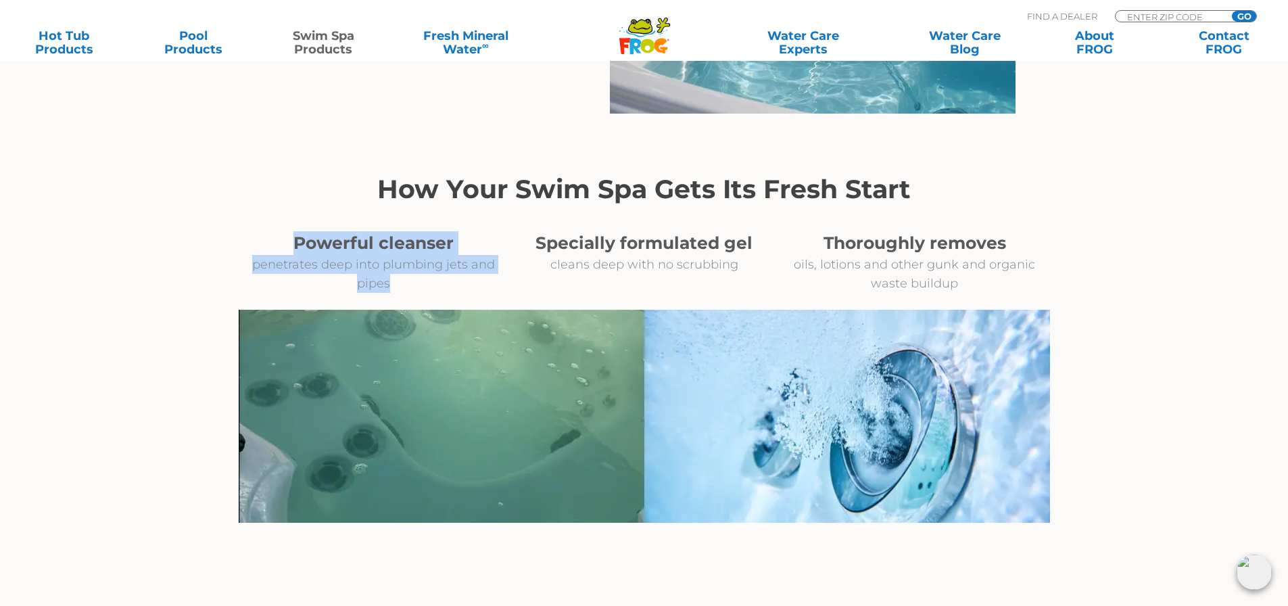
drag, startPoint x: 298, startPoint y: 243, endPoint x: 460, endPoint y: 278, distance: 166.0
click at [460, 278] on div "Powerful cleanser penetrates deep into plumbing jets and pipes" at bounding box center [374, 262] width 270 height 62
copy div "Powerful cleanser penetrates deep into plumbing jets and pipes"
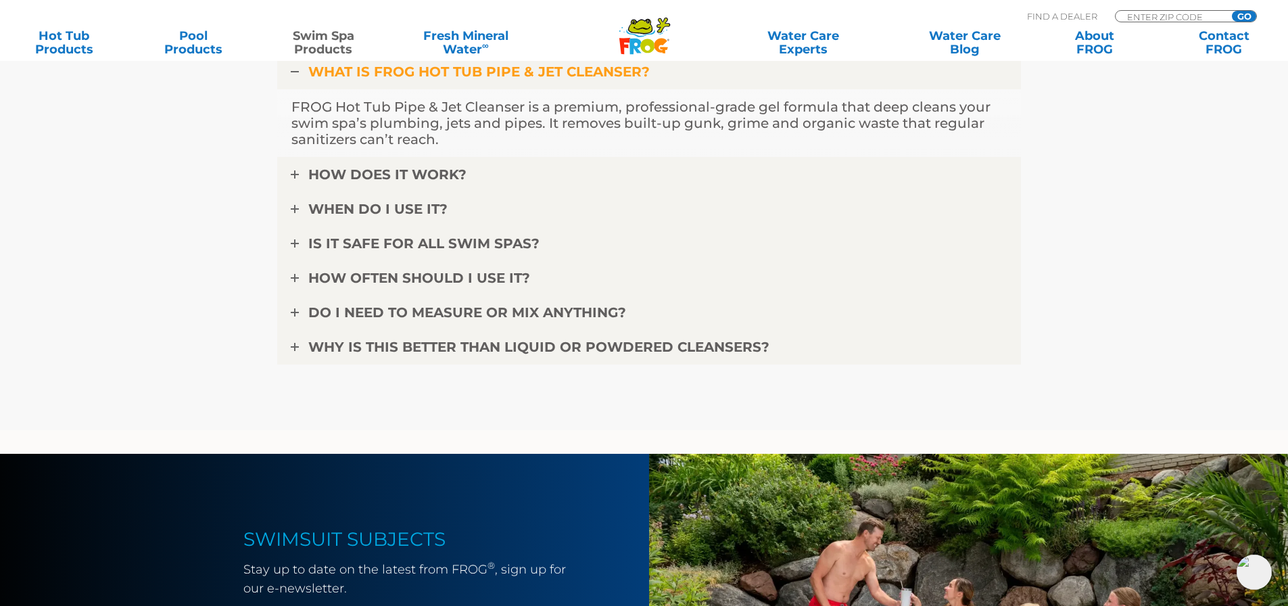
scroll to position [4123, 0]
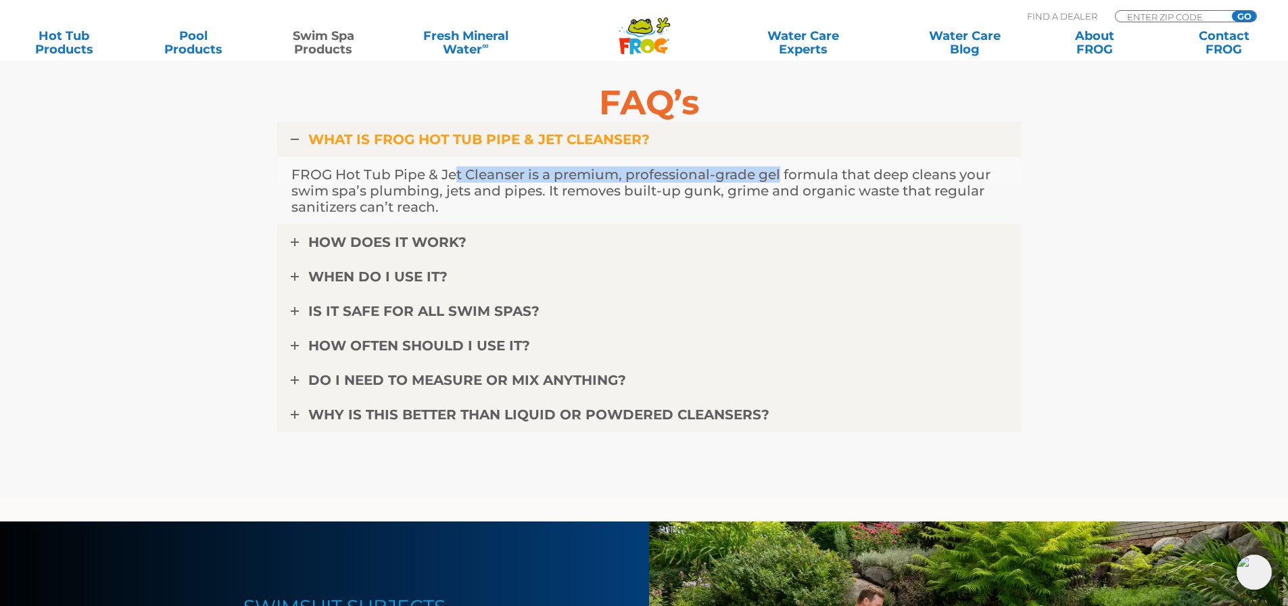
drag, startPoint x: 596, startPoint y: 177, endPoint x: 829, endPoint y: 174, distance: 232.5
click at [825, 174] on p "FROG Hot Tub Pipe & Jet Cleanser is a premium, professional-grade gel formula t…" at bounding box center [648, 190] width 715 height 49
click at [852, 173] on p "FROG Hot Tub Pipe & Jet Cleanser is a premium, professional-grade gel formula t…" at bounding box center [648, 190] width 715 height 49
drag, startPoint x: 463, startPoint y: 186, endPoint x: 712, endPoint y: 187, distance: 248.7
click at [704, 187] on p "FROG Hot Tub Pipe & Jet Cleanser is a premium, professional-grade gel formula t…" at bounding box center [648, 190] width 715 height 49
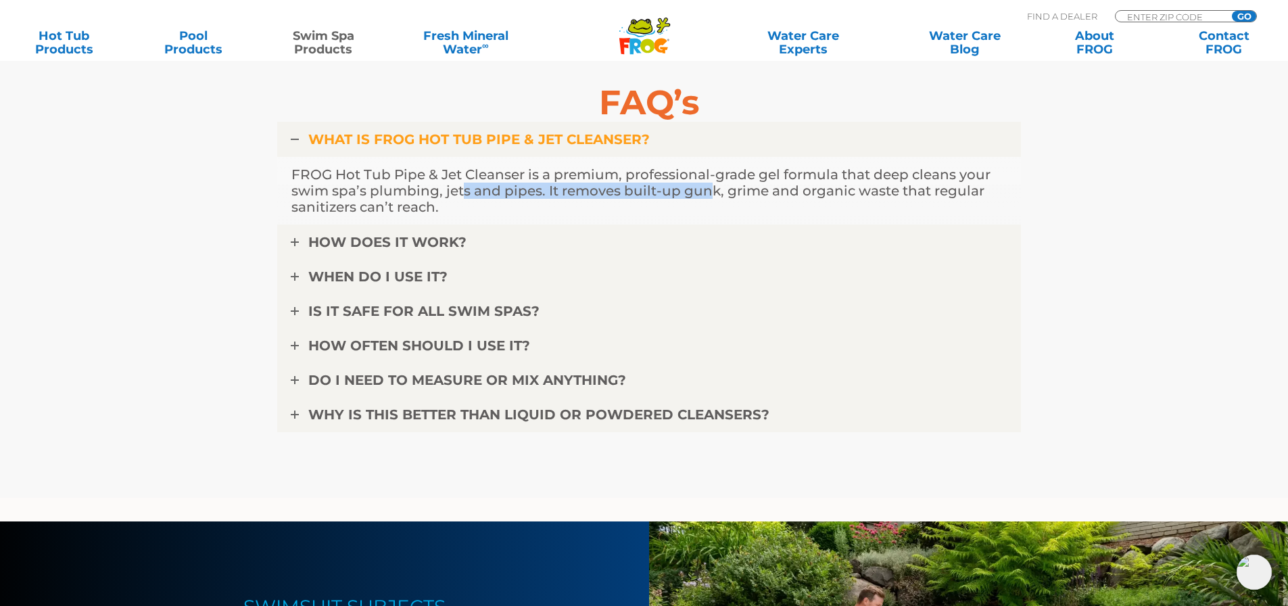
click at [712, 187] on p "FROG Hot Tub Pipe & Jet Cleanser is a premium, professional-grade gel formula t…" at bounding box center [648, 190] width 715 height 49
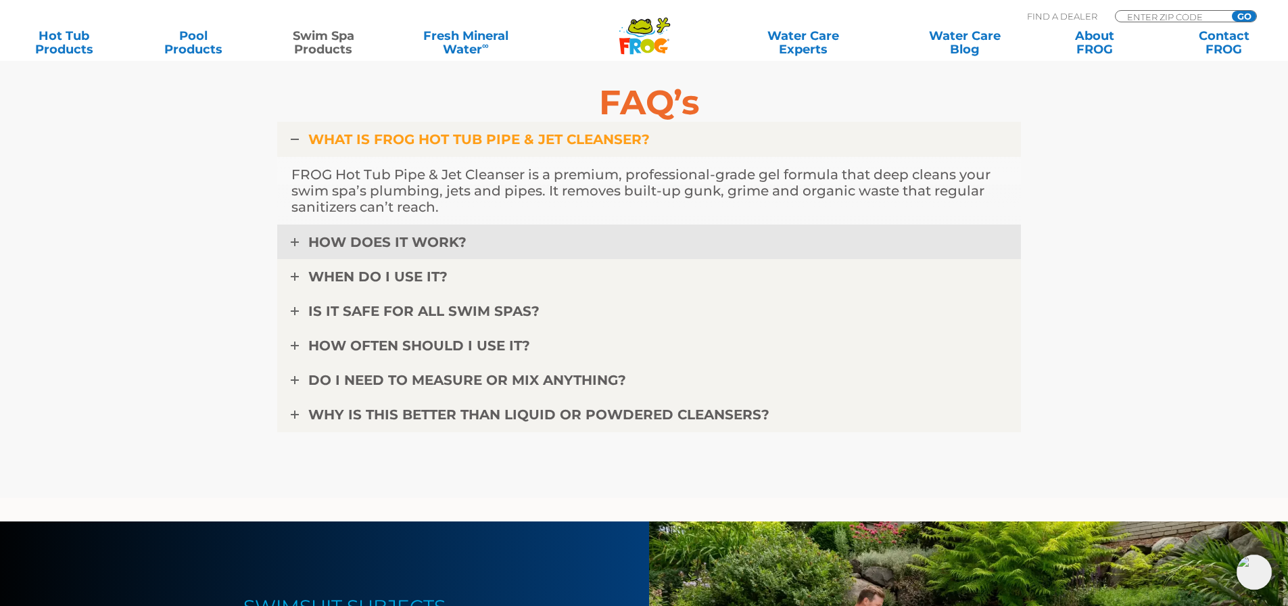
click at [588, 233] on link "HOW DOES IT WORK?" at bounding box center [648, 241] width 743 height 35
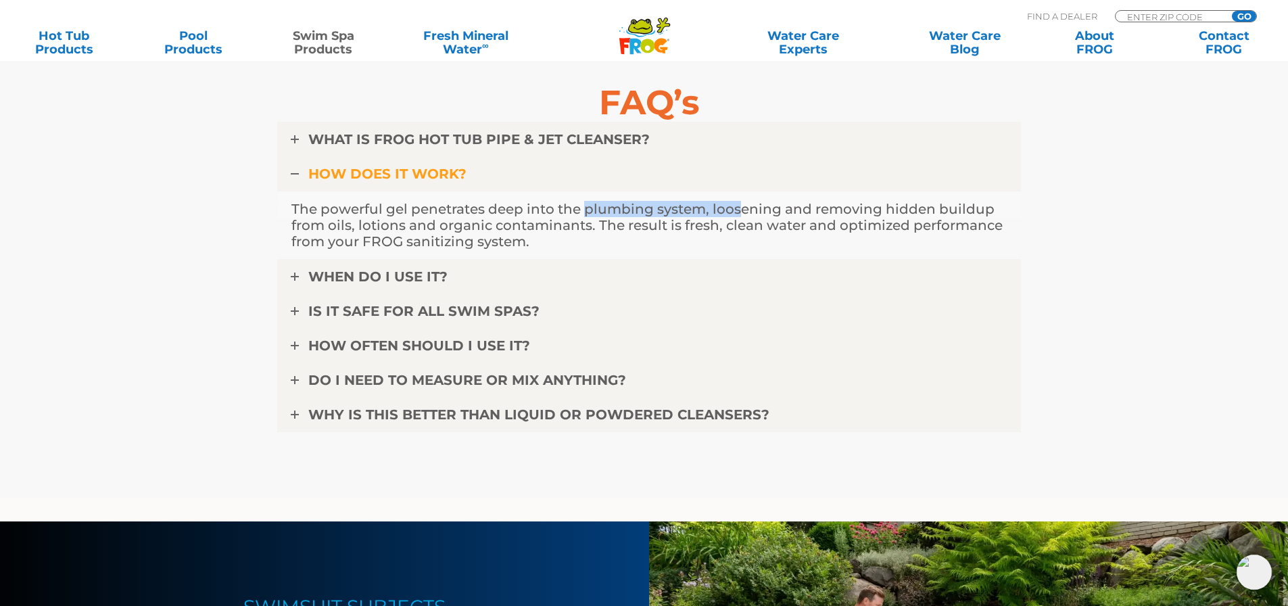
drag, startPoint x: 588, startPoint y: 210, endPoint x: 763, endPoint y: 210, distance: 175.0
click at [758, 210] on p "The powerful gel penetrates deep into the plumbing system, loosening and removi…" at bounding box center [648, 225] width 715 height 49
click at [765, 210] on p "The powerful gel penetrates deep into the plumbing system, loosening and removi…" at bounding box center [648, 225] width 715 height 49
drag, startPoint x: 439, startPoint y: 226, endPoint x: 570, endPoint y: 218, distance: 131.3
click at [535, 222] on p "The powerful gel penetrates deep into the plumbing system, loosening and removi…" at bounding box center [648, 225] width 715 height 49
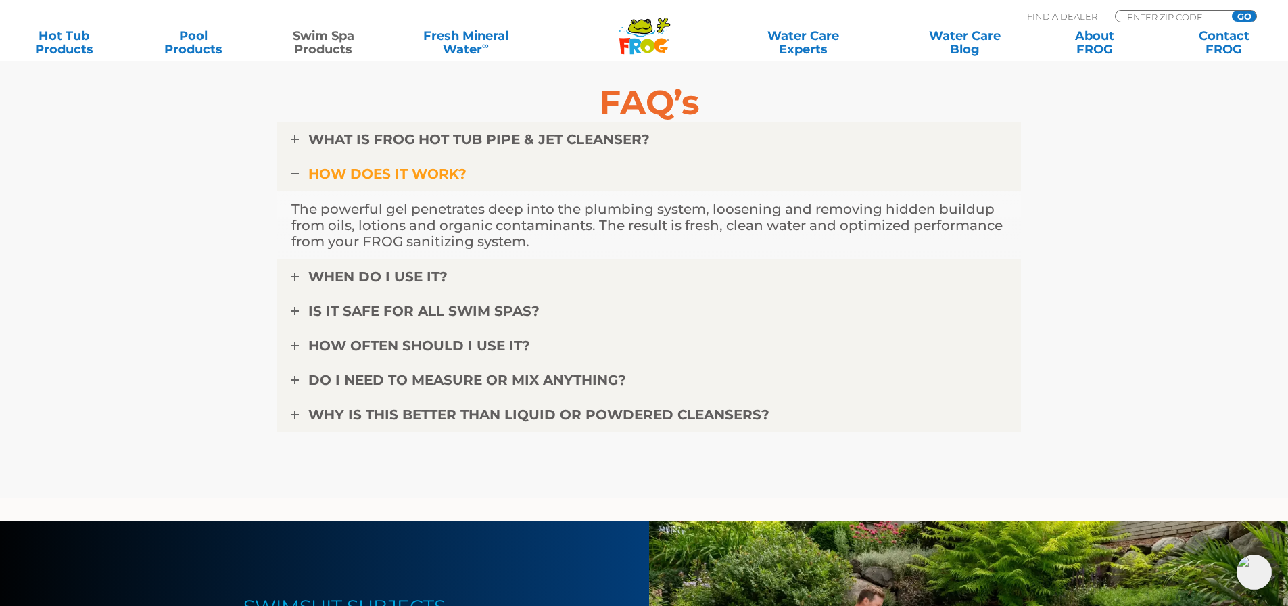
click at [570, 218] on p "The powerful gel penetrates deep into the plumbing system, loosening and removi…" at bounding box center [648, 225] width 715 height 49
drag, startPoint x: 652, startPoint y: 218, endPoint x: 831, endPoint y: 222, distance: 178.5
click at [831, 222] on p "The powerful gel penetrates deep into the plumbing system, loosening and removi…" at bounding box center [648, 225] width 715 height 49
click at [860, 222] on p "The powerful gel penetrates deep into the plumbing system, loosening and removi…" at bounding box center [648, 225] width 715 height 49
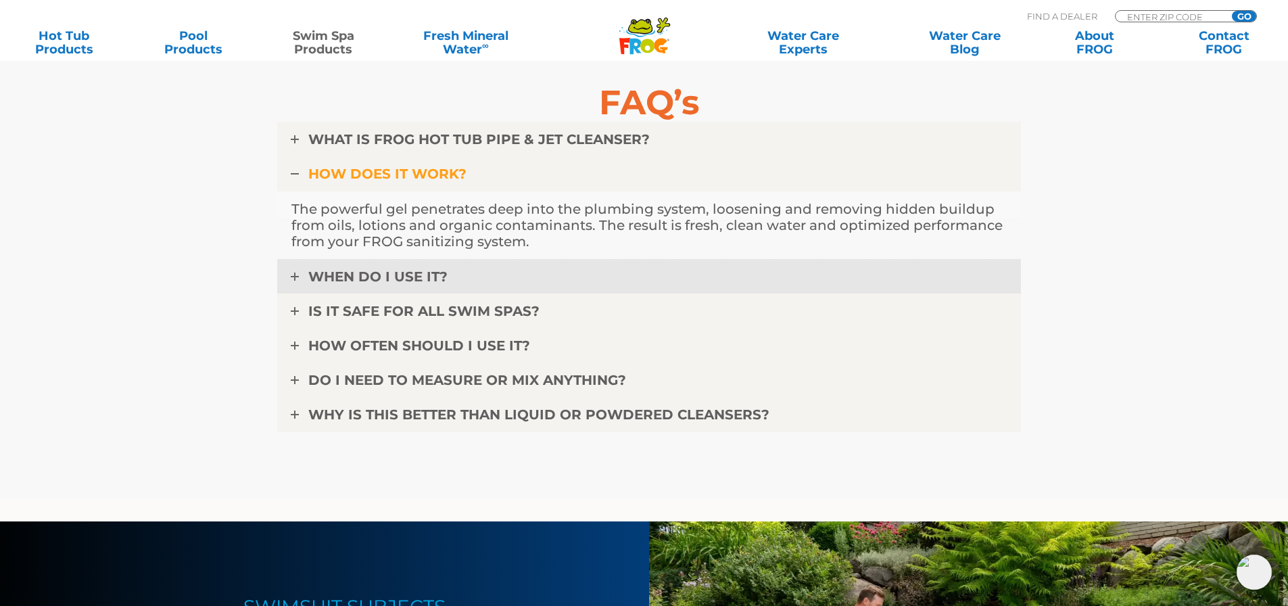
click at [566, 274] on link "WHEN DO I USE IT?" at bounding box center [648, 276] width 743 height 35
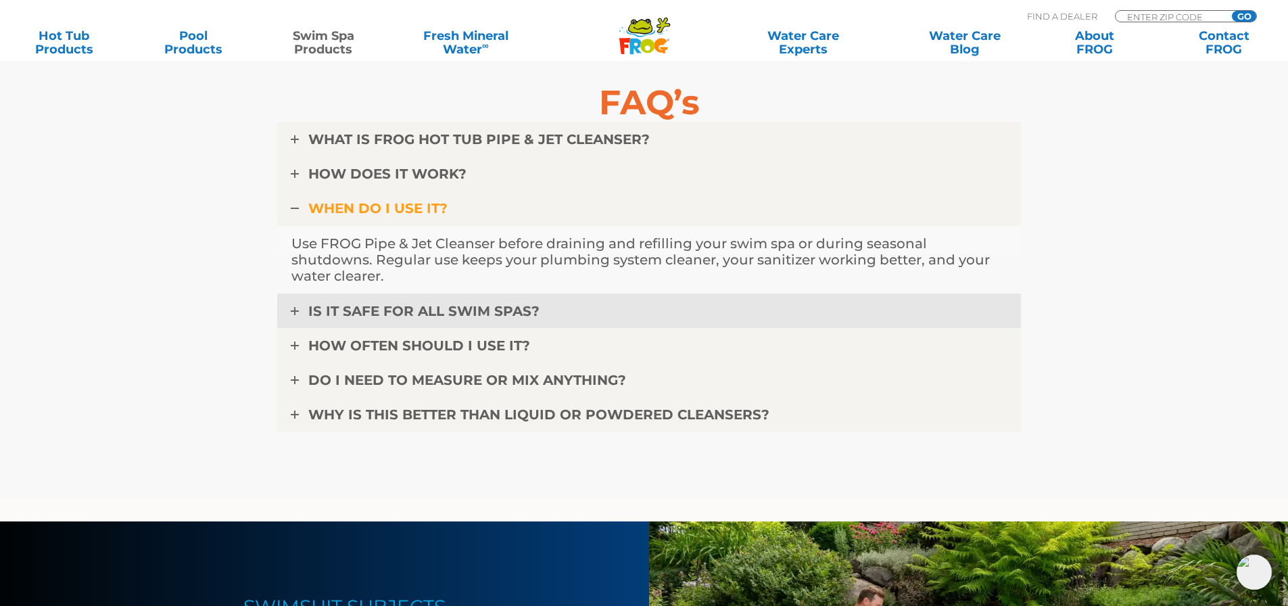
click at [578, 305] on link "IS IT SAFE FOR ALL SWIM SPAS?" at bounding box center [648, 310] width 743 height 35
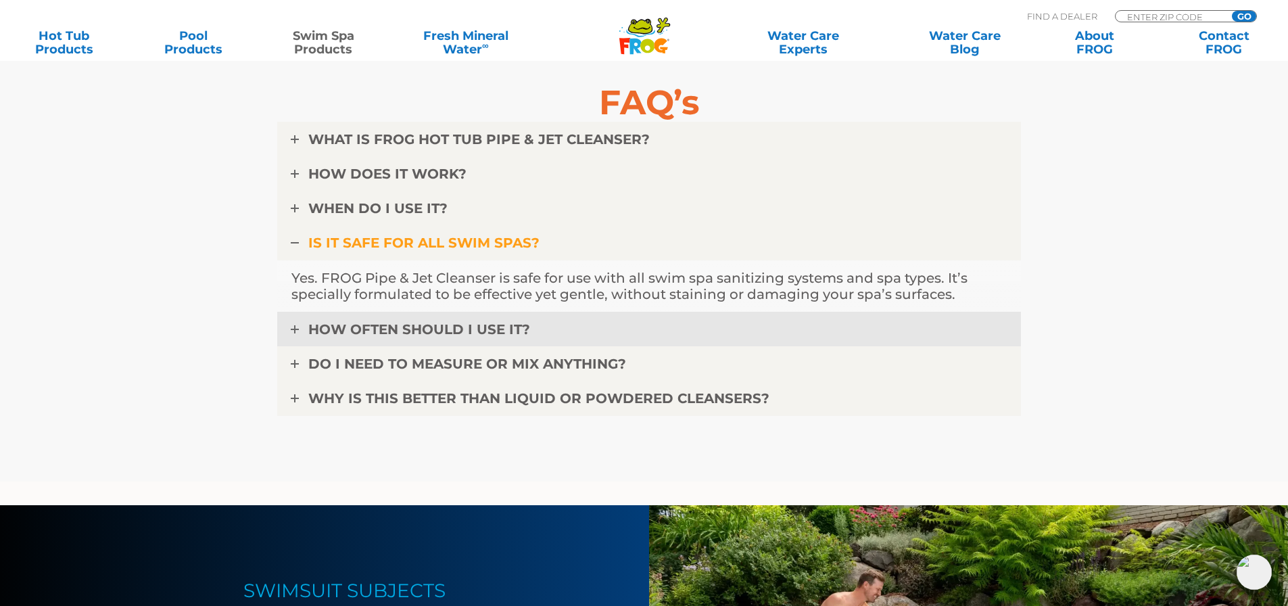
click at [605, 331] on link "HOW OFTEN SHOULD I USE IT?" at bounding box center [648, 329] width 743 height 35
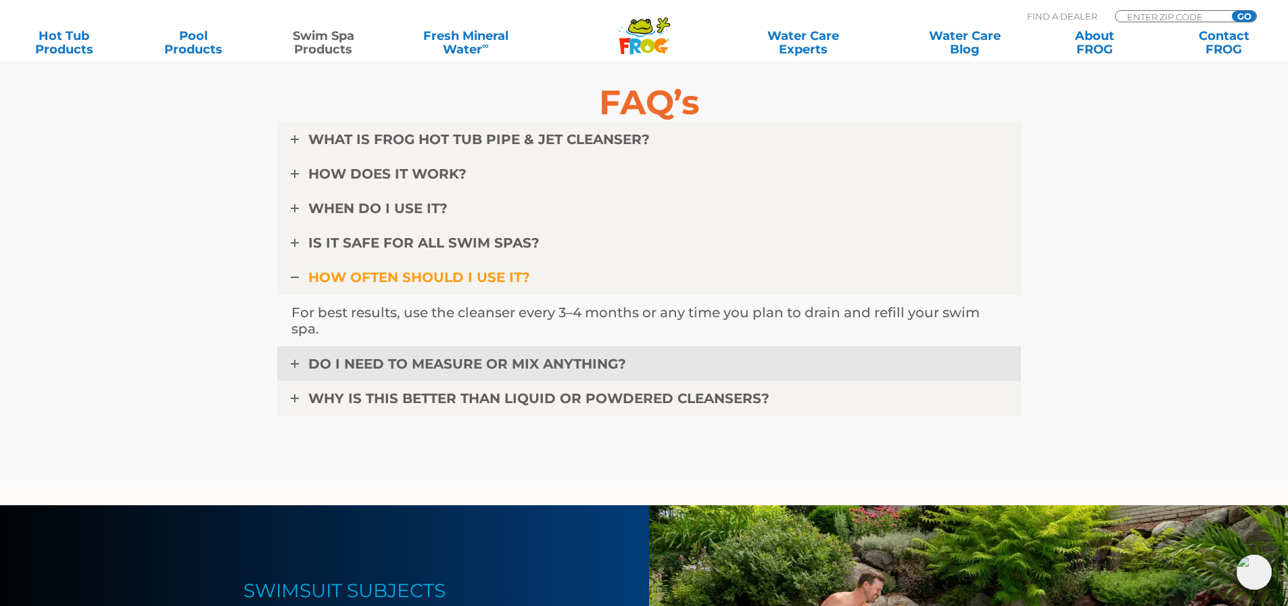
click at [645, 355] on link "DO I NEED TO MEASURE OR MIX ANYTHING?" at bounding box center [648, 363] width 743 height 35
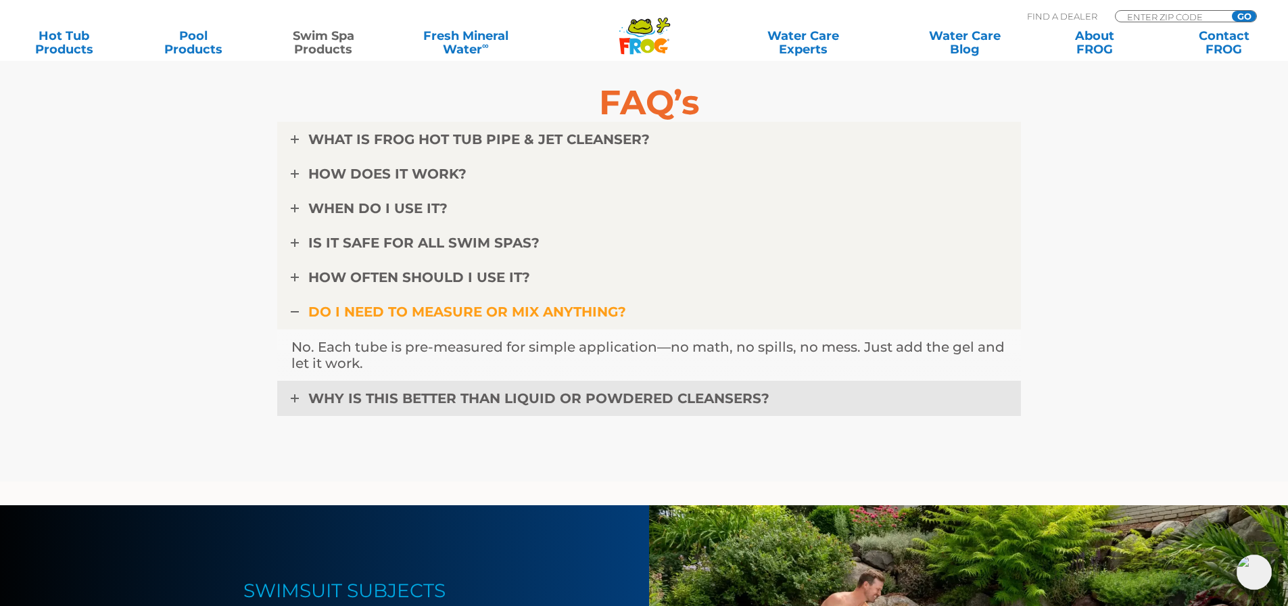
click at [781, 401] on link "WHY IS THIS BETTER THAN LIQUID OR POWDERED CLEANSERS?" at bounding box center [648, 398] width 743 height 35
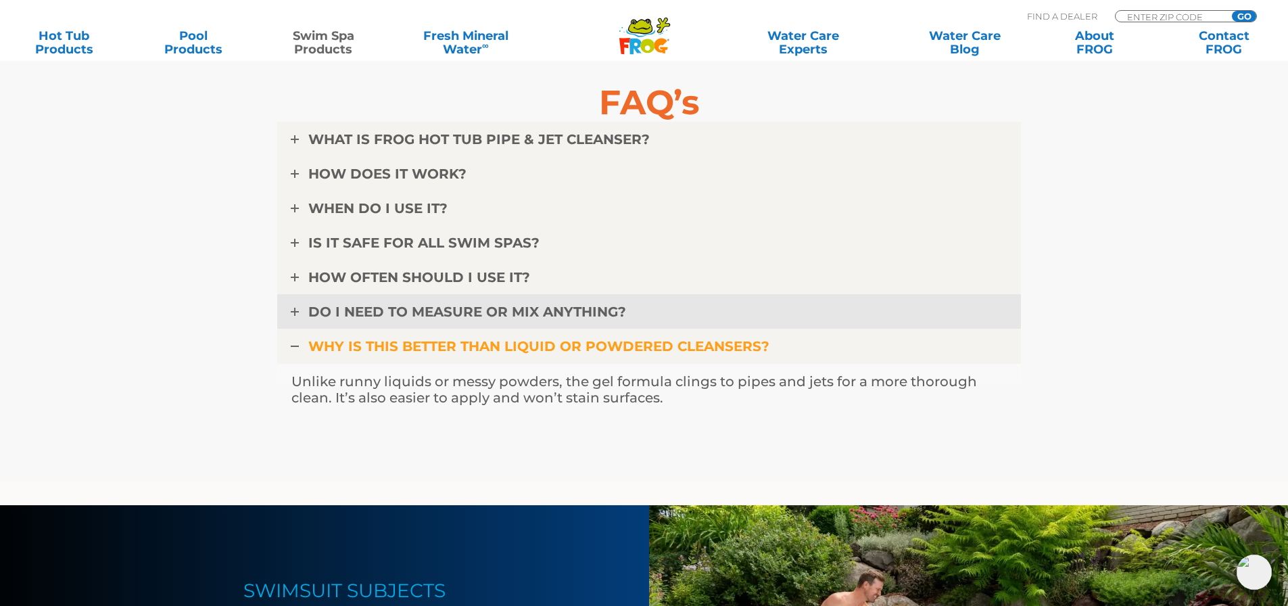
click at [662, 320] on link "DO I NEED TO MEASURE OR MIX ANYTHING?" at bounding box center [648, 311] width 743 height 35
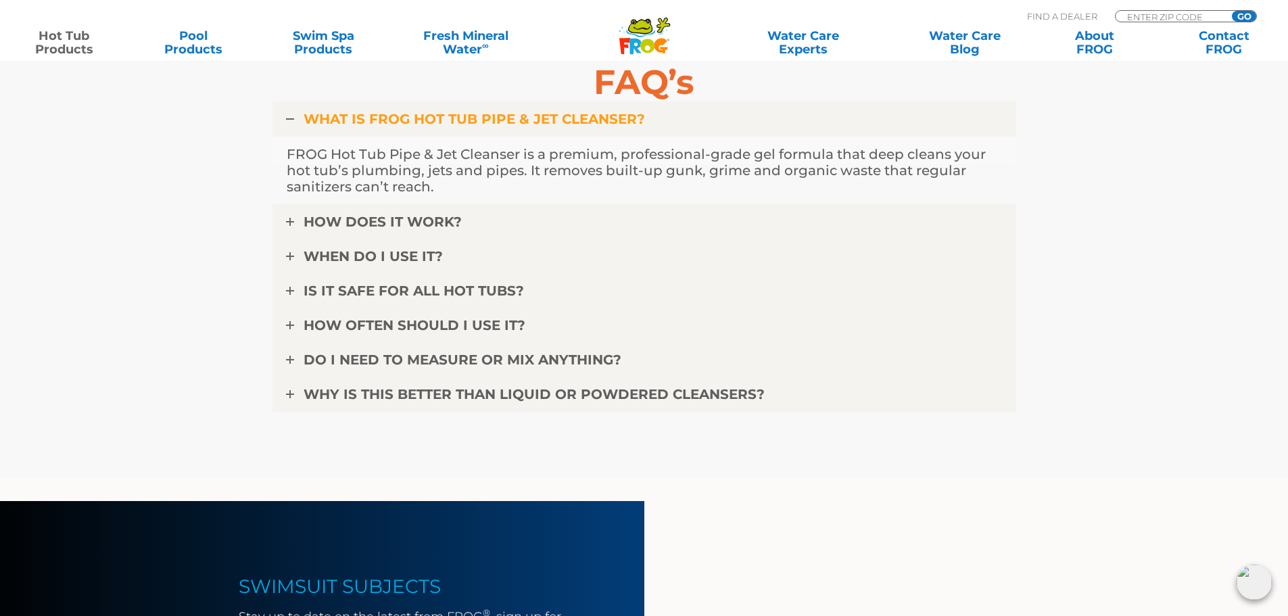
scroll to position [4123, 0]
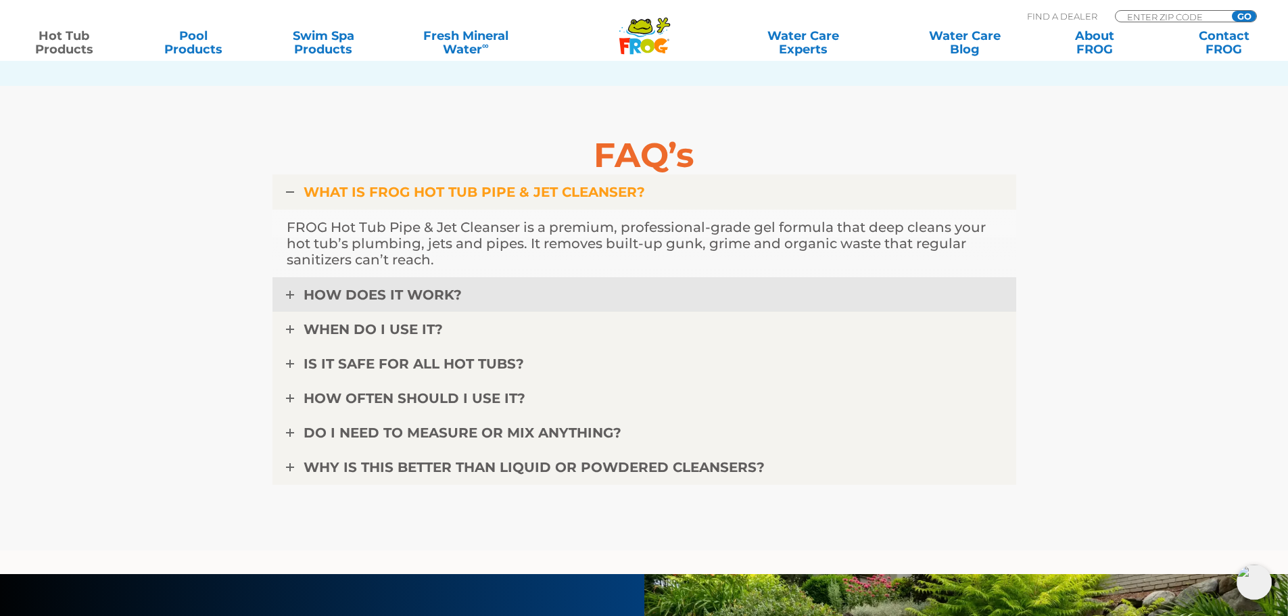
click at [505, 296] on link "HOW DOES IT WORK?" at bounding box center [643, 294] width 743 height 35
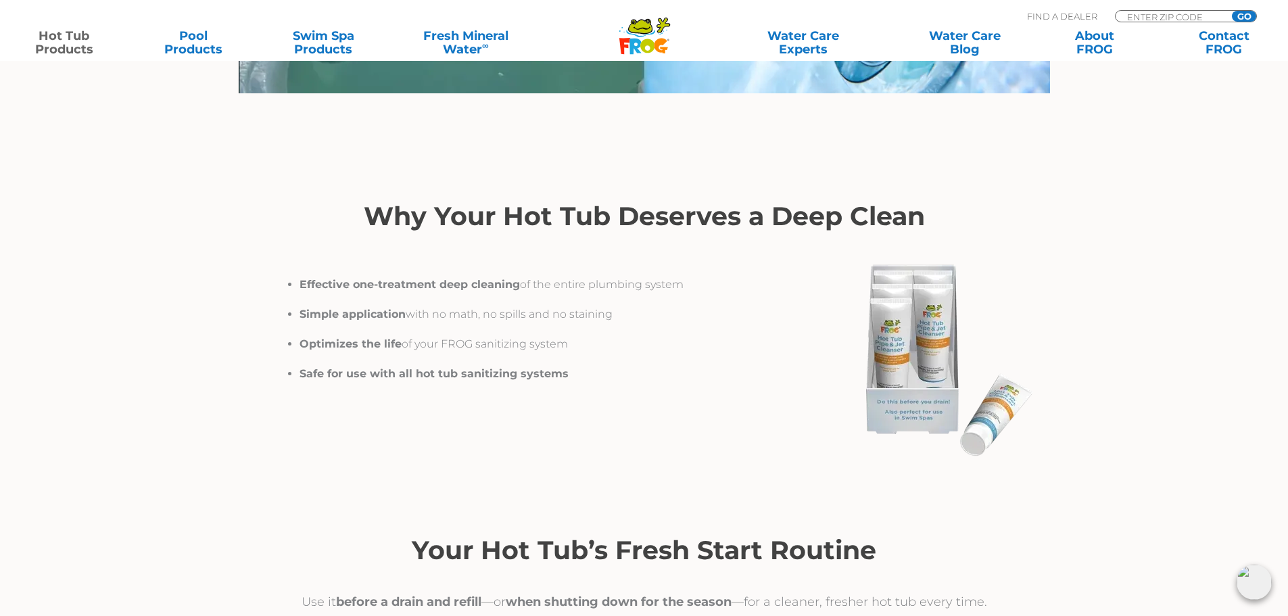
scroll to position [2095, 0]
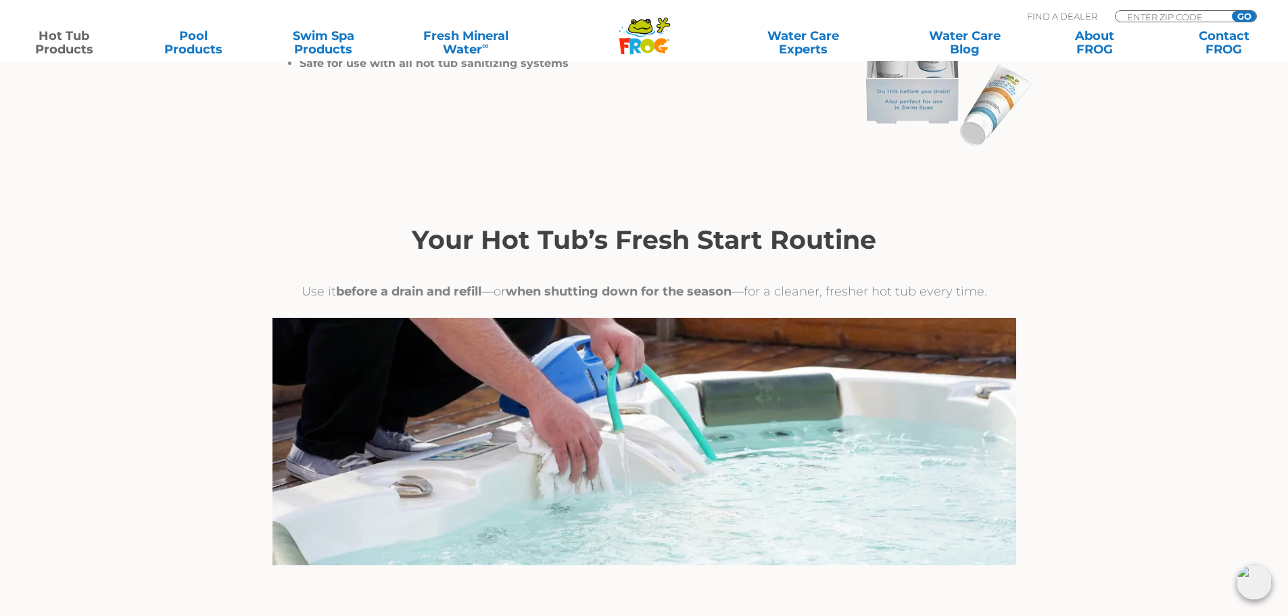
click at [673, 316] on div at bounding box center [644, 450] width 811 height 299
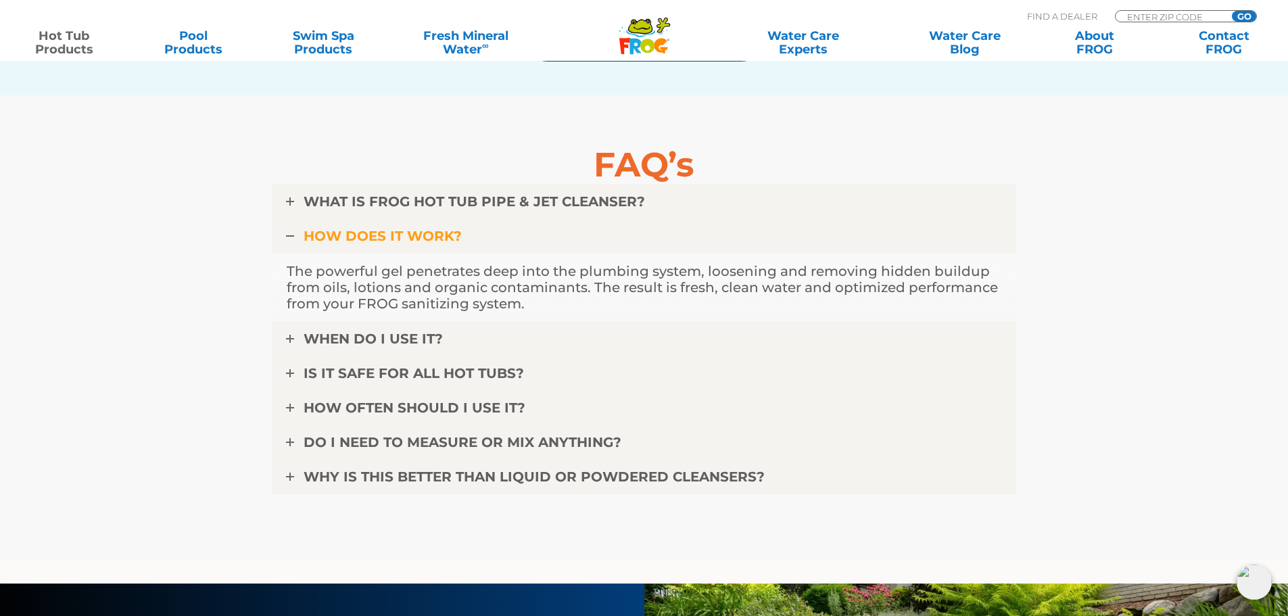
scroll to position [4123, 0]
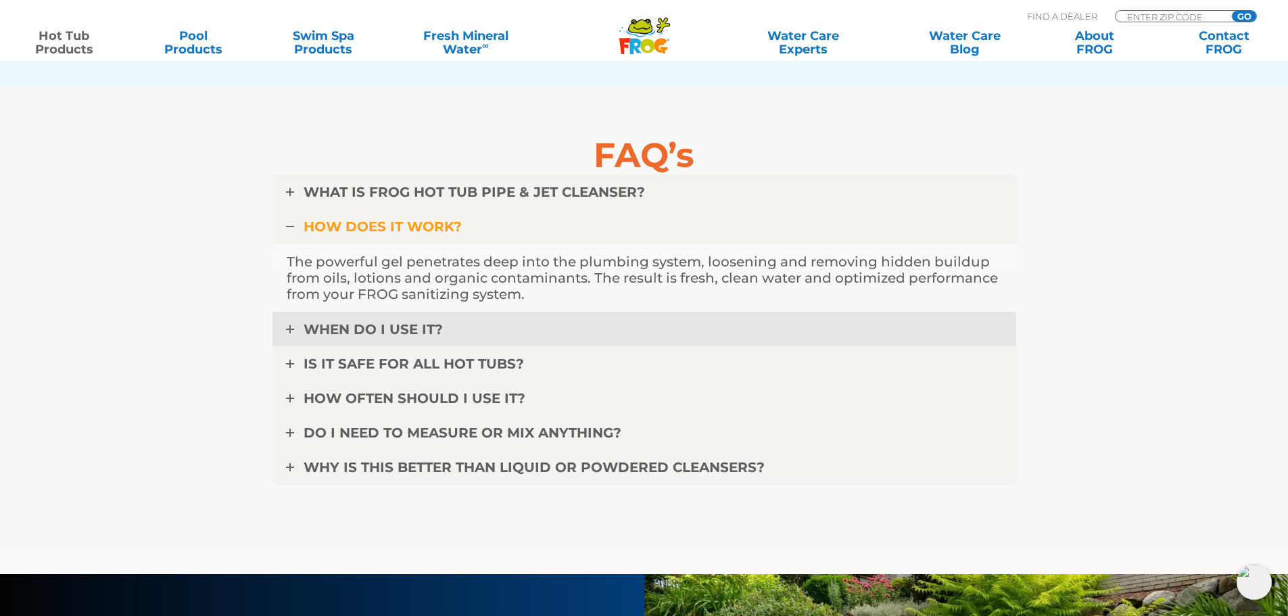
click at [499, 340] on link "WHEN DO I USE IT?" at bounding box center [643, 329] width 743 height 35
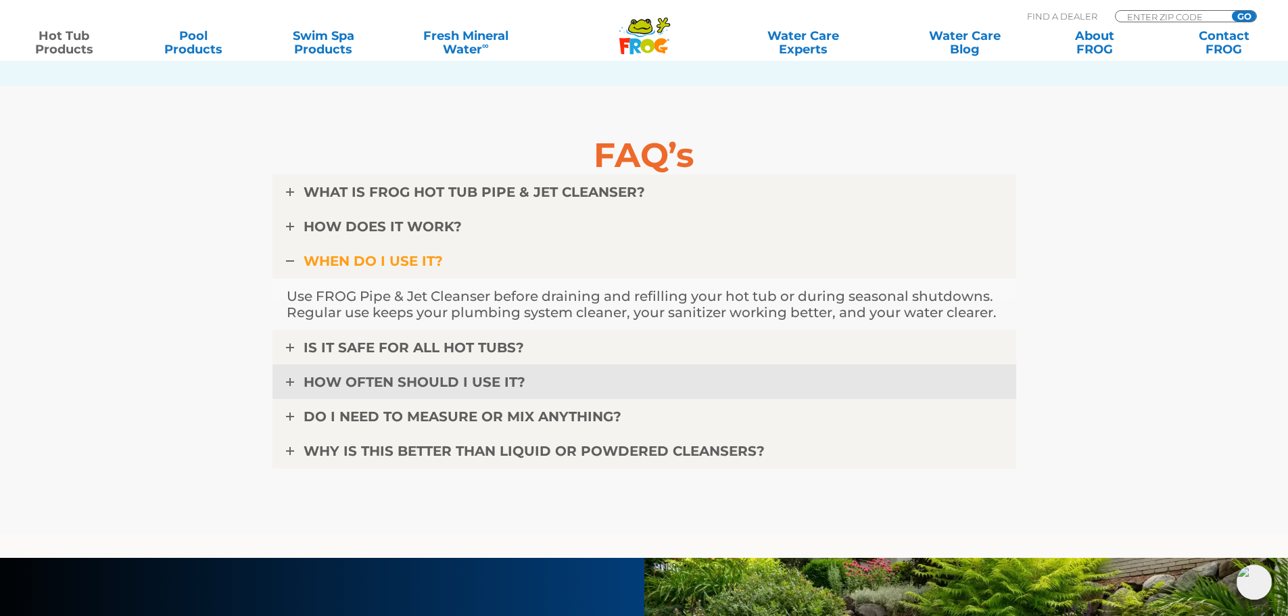
click at [599, 394] on link "HOW OFTEN SHOULD I USE IT?" at bounding box center [643, 381] width 743 height 35
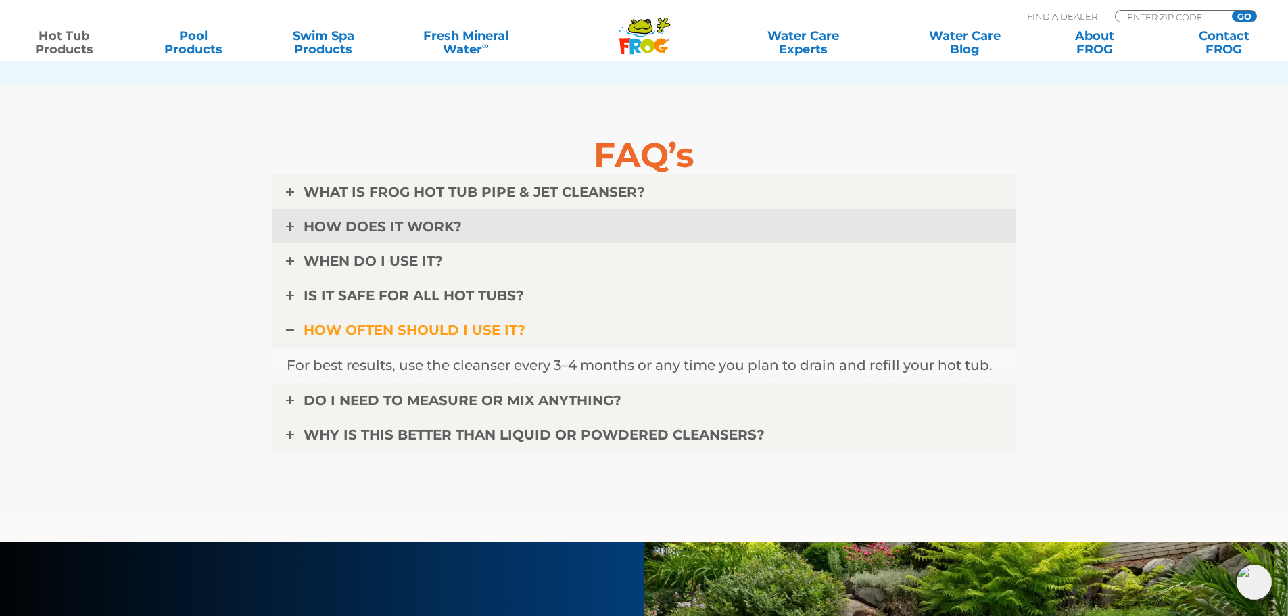
click at [572, 235] on link "HOW DOES IT WORK?" at bounding box center [643, 226] width 743 height 35
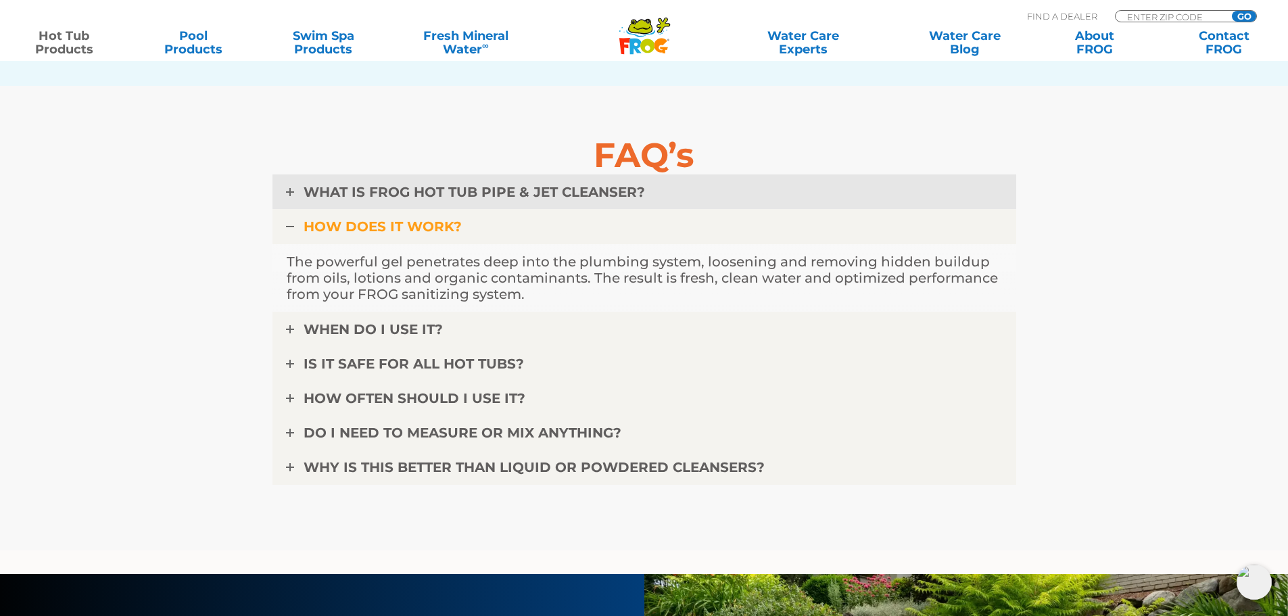
click at [583, 201] on link "WHAT IS FROG HOT TUB PIPE & JET CLEANSER?" at bounding box center [643, 191] width 743 height 35
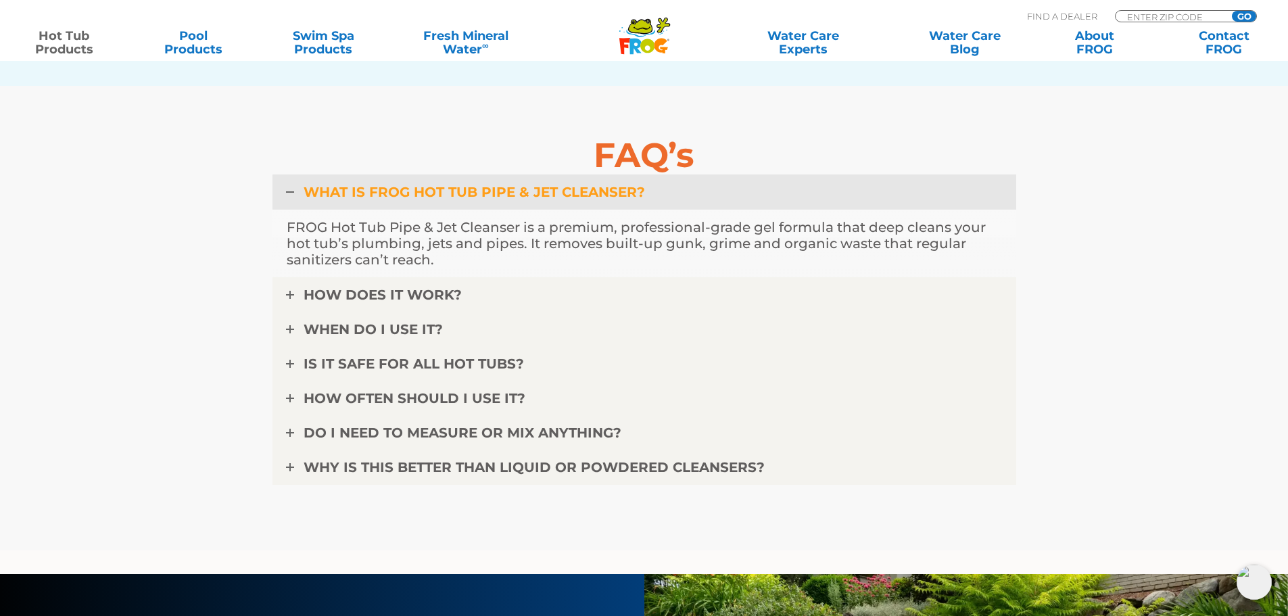
click at [589, 199] on span "WHAT IS FROG HOT TUB PIPE & JET CLEANSER?" at bounding box center [473, 192] width 341 height 16
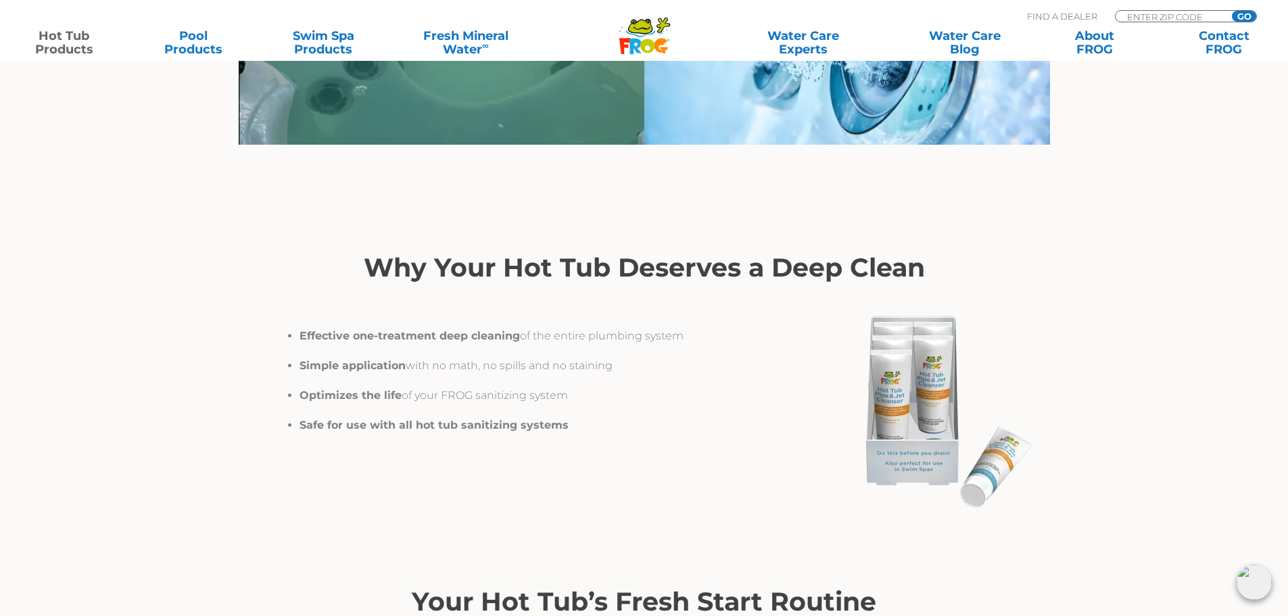
scroll to position [1690, 0]
